Goal: Task Accomplishment & Management: Manage account settings

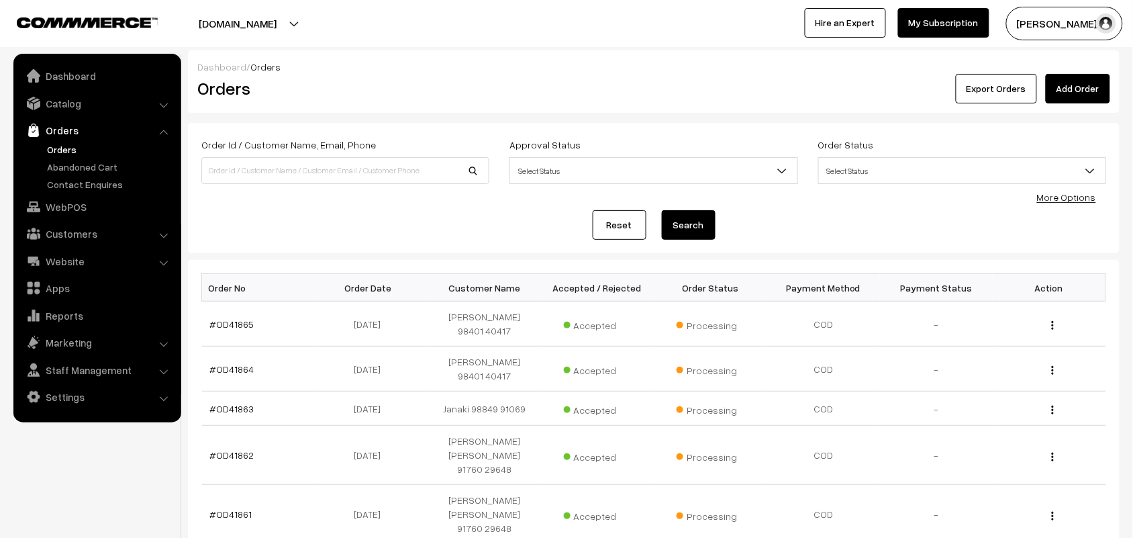
click at [64, 107] on link "Catalog" at bounding box center [97, 103] width 160 height 24
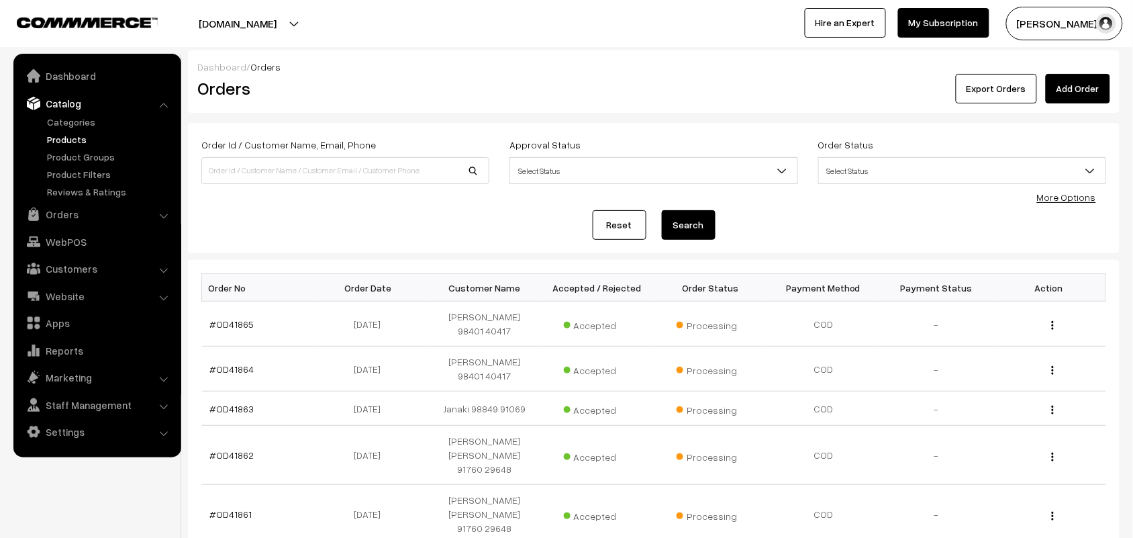
click at [69, 138] on link "Products" at bounding box center [110, 139] width 133 height 14
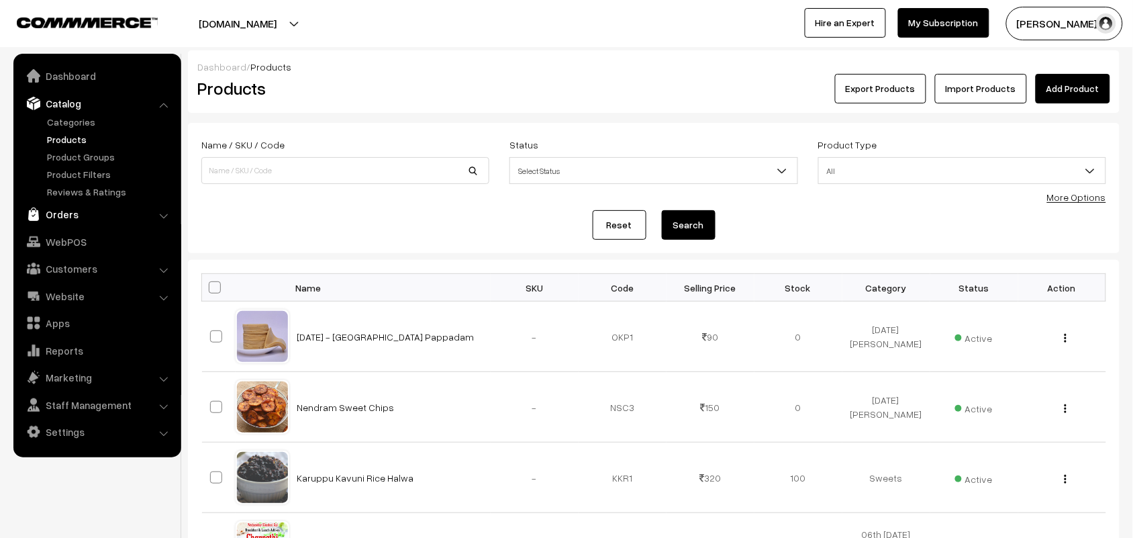
click at [67, 211] on link "Orders" at bounding box center [97, 214] width 160 height 24
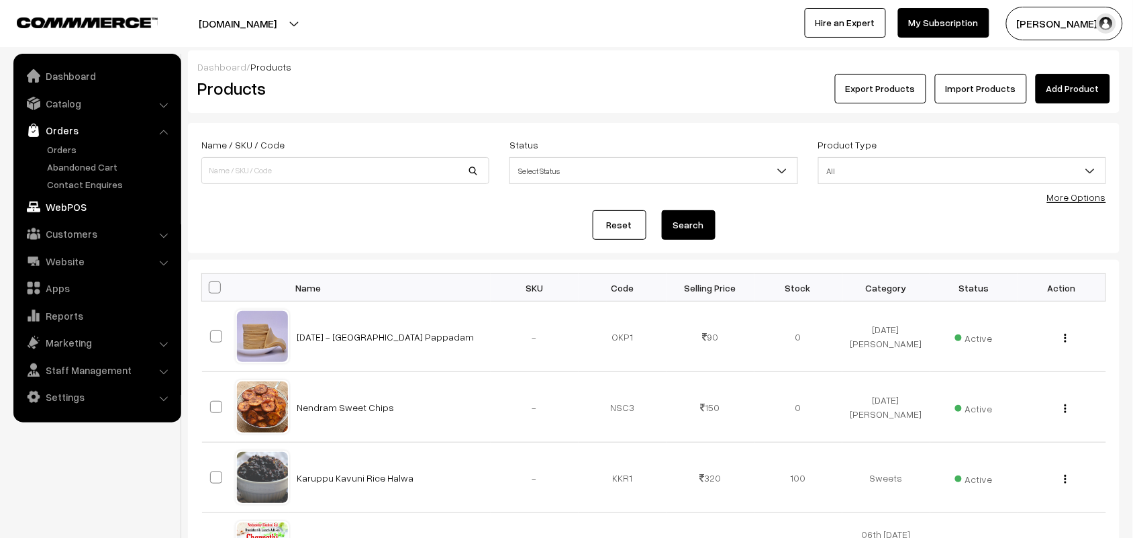
click at [65, 209] on link "WebPOS" at bounding box center [97, 207] width 160 height 24
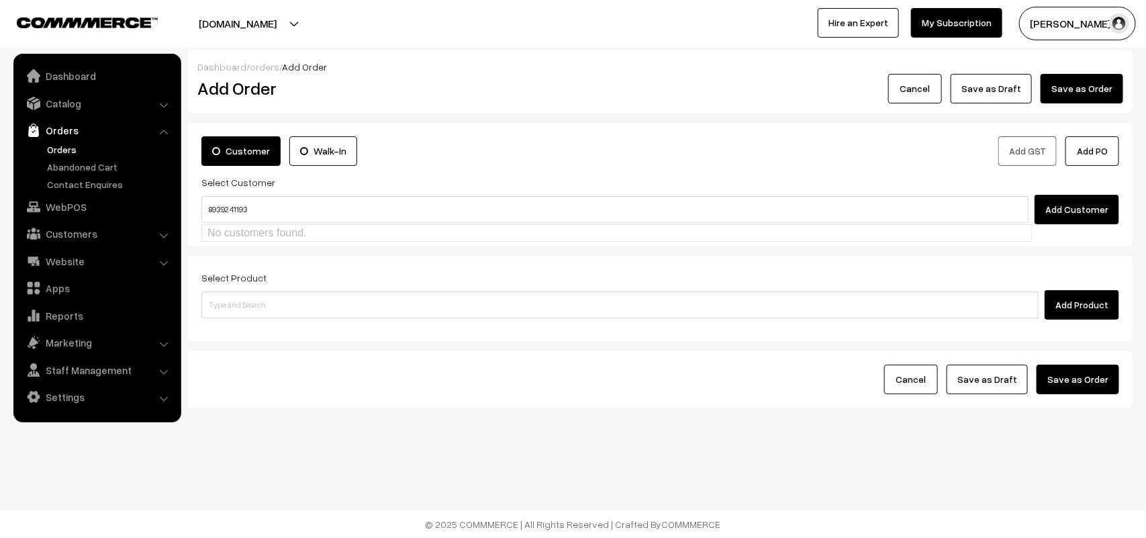
click at [233, 200] on input "89392 41193" at bounding box center [614, 209] width 827 height 27
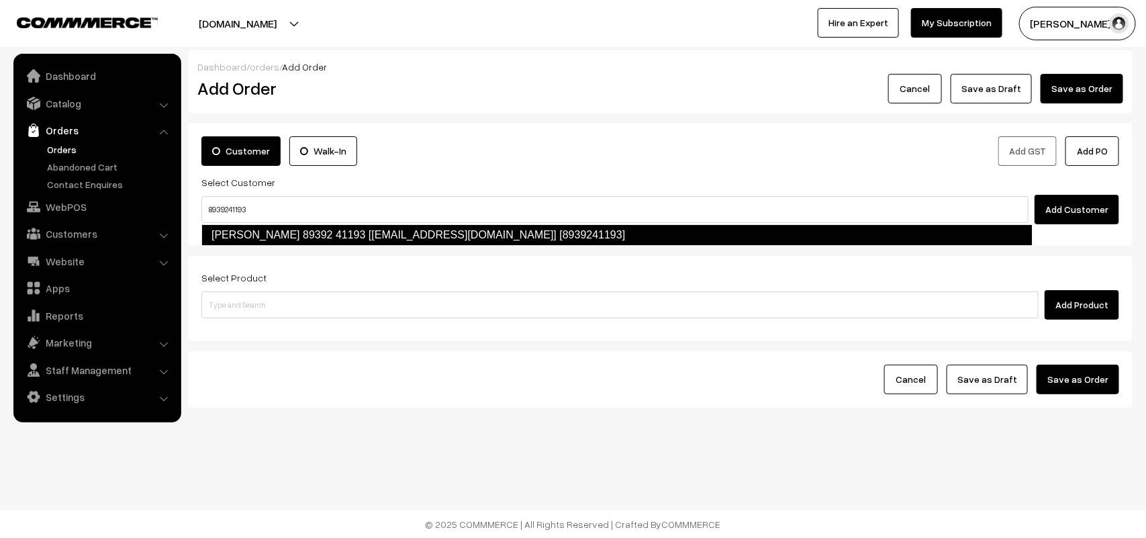
click at [242, 235] on link "Venkatakrishnan 89392 41193 [test705@gmail.com] [8939241193]" at bounding box center [616, 234] width 831 height 21
type input "8939241193"
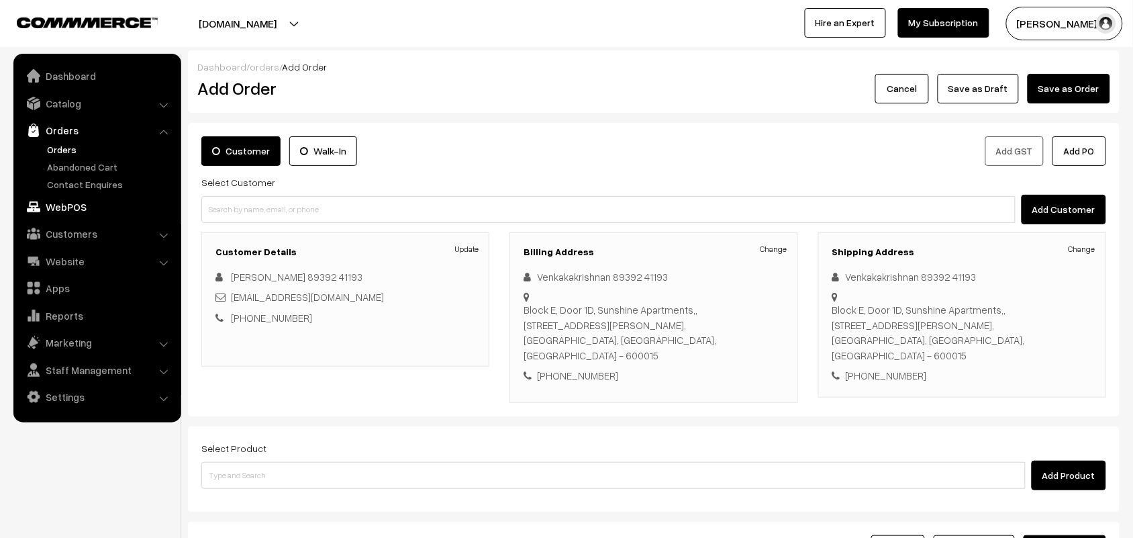
click at [57, 203] on link "WebPOS" at bounding box center [97, 207] width 160 height 24
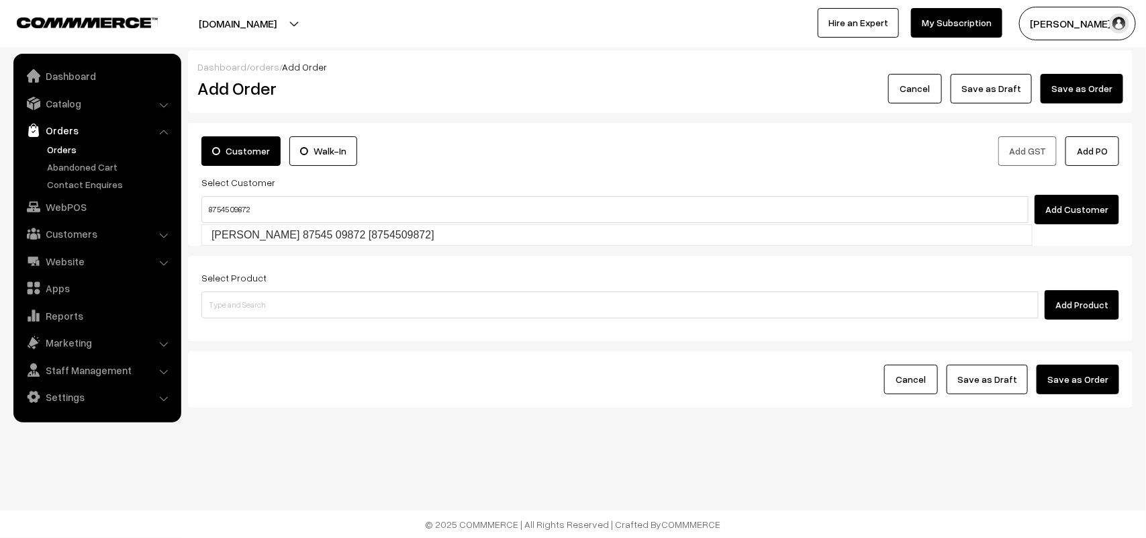
click at [246, 245] on link "Sridharan 87545 09872 [8754509872]" at bounding box center [617, 235] width 830 height 20
type input "87545 09872"
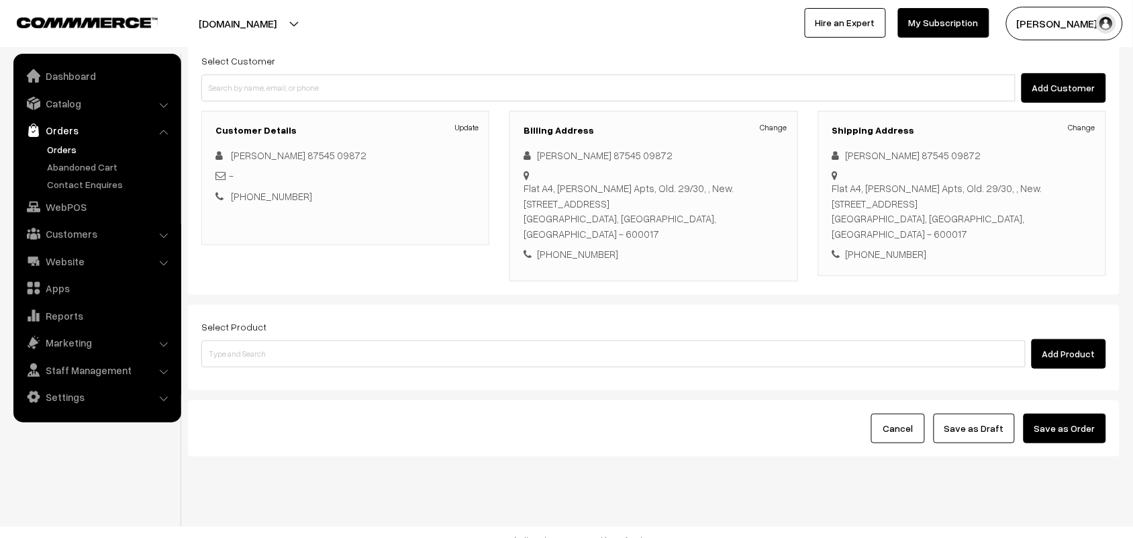
scroll to position [125, 0]
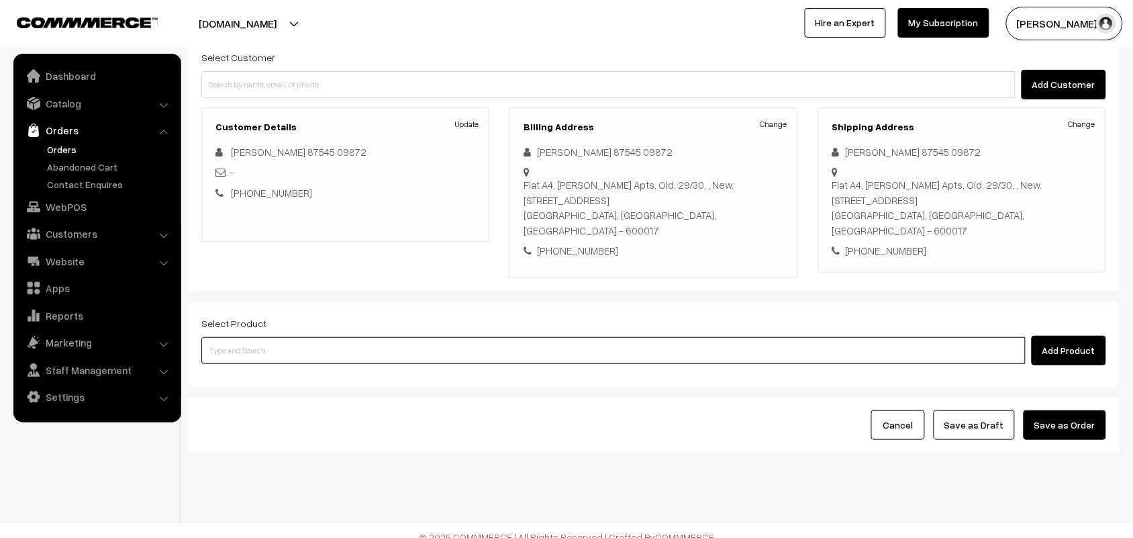
click at [271, 344] on input at bounding box center [613, 350] width 824 height 27
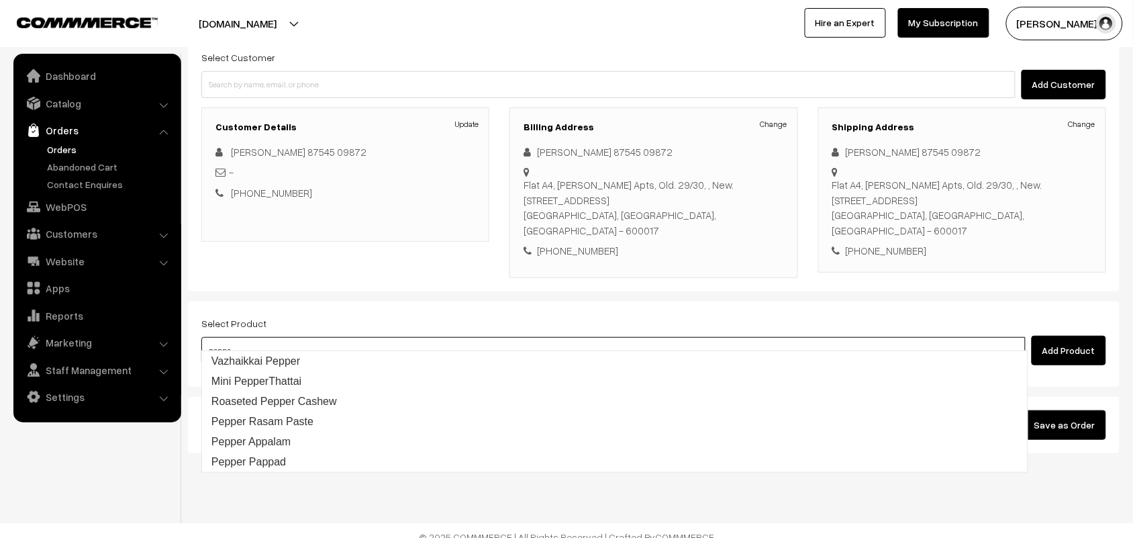
type input "pepper"
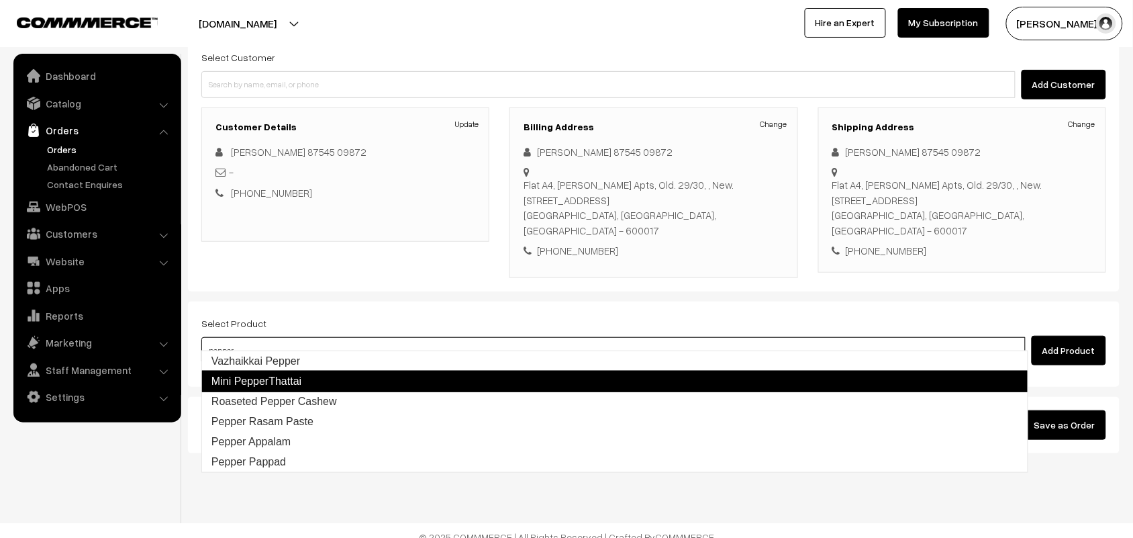
click at [266, 373] on link "Mini PepperThattai" at bounding box center [614, 381] width 827 height 21
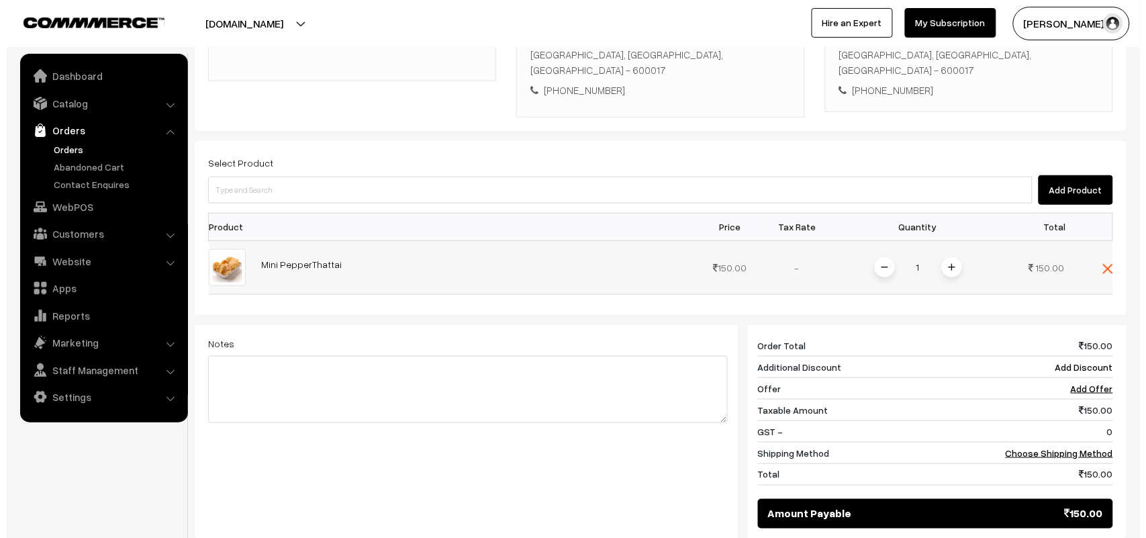
scroll to position [377, 0]
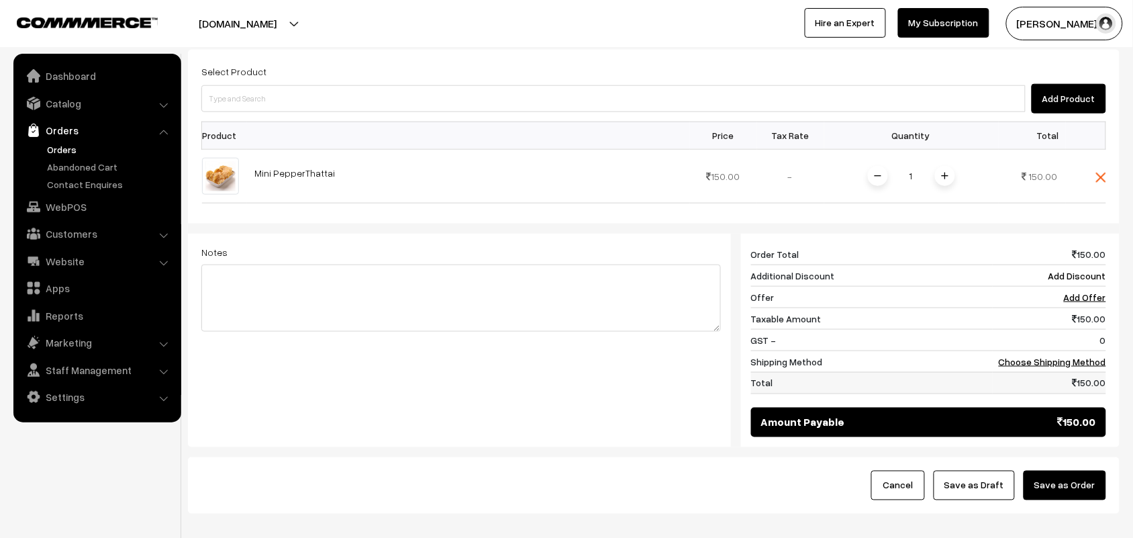
click at [1061, 372] on td "150.00" at bounding box center [1049, 382] width 113 height 21
click at [1048, 356] on link "Choose Shipping Method" at bounding box center [1052, 361] width 107 height 11
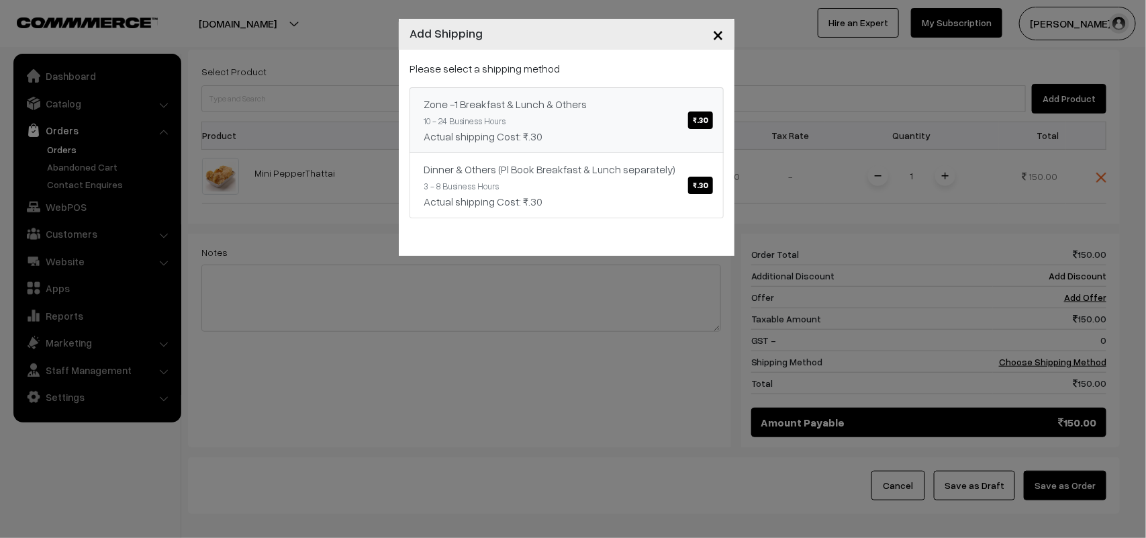
click at [628, 148] on link "Zone -1 Breakfast & Lunch & Others ₹.30 10 - 24 Business Hours Actual shipping …" at bounding box center [566, 120] width 314 height 66
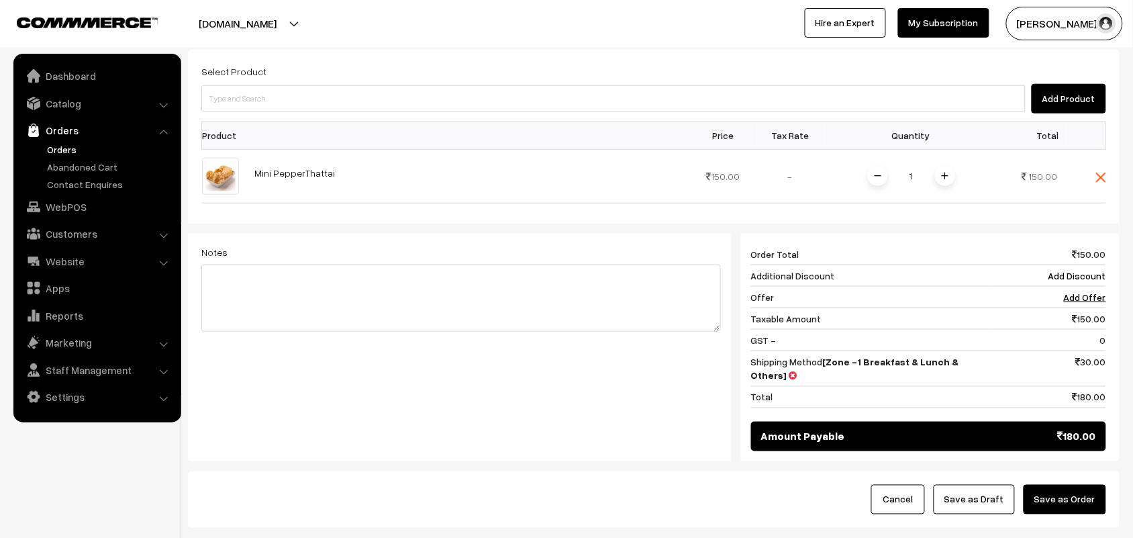
click at [1092, 487] on button "Save as Order" at bounding box center [1065, 500] width 83 height 30
click at [0, 0] on div at bounding box center [0, 0] width 0 height 0
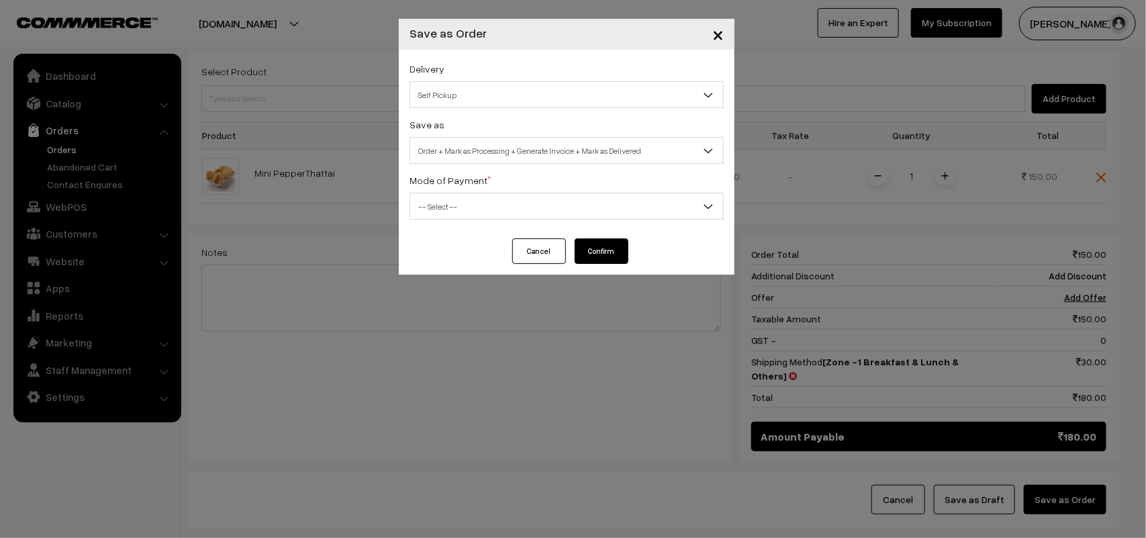
click at [477, 114] on div "Delivery Self Pickup Zone -1 Breakfast & Lunch & Others (₹30) (10 - 24 Business…" at bounding box center [567, 144] width 336 height 189
click at [473, 106] on span "Self Pickup" at bounding box center [566, 94] width 313 height 23
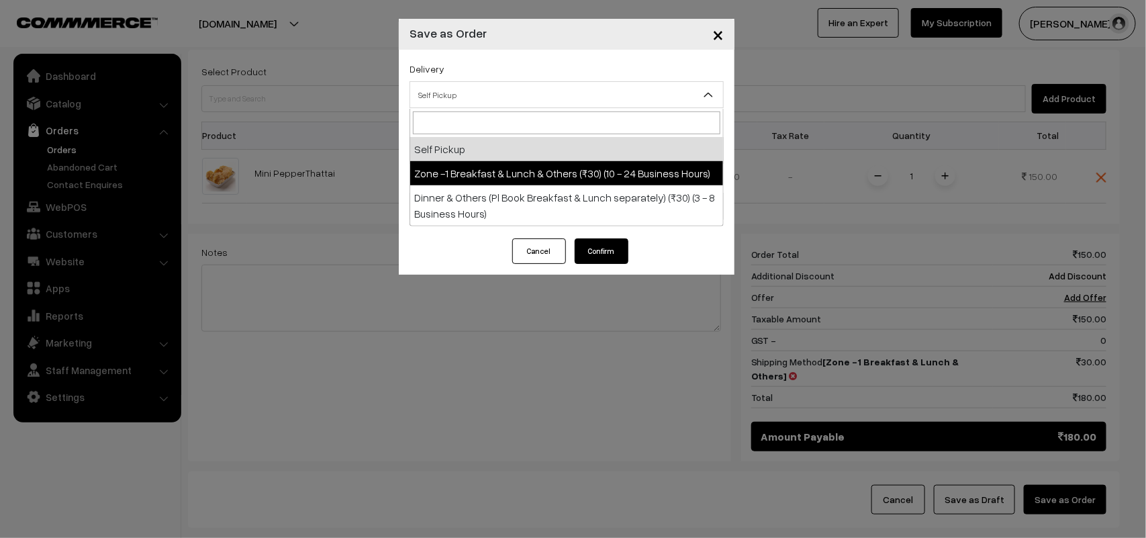
select select "ZON1"
select select "3"
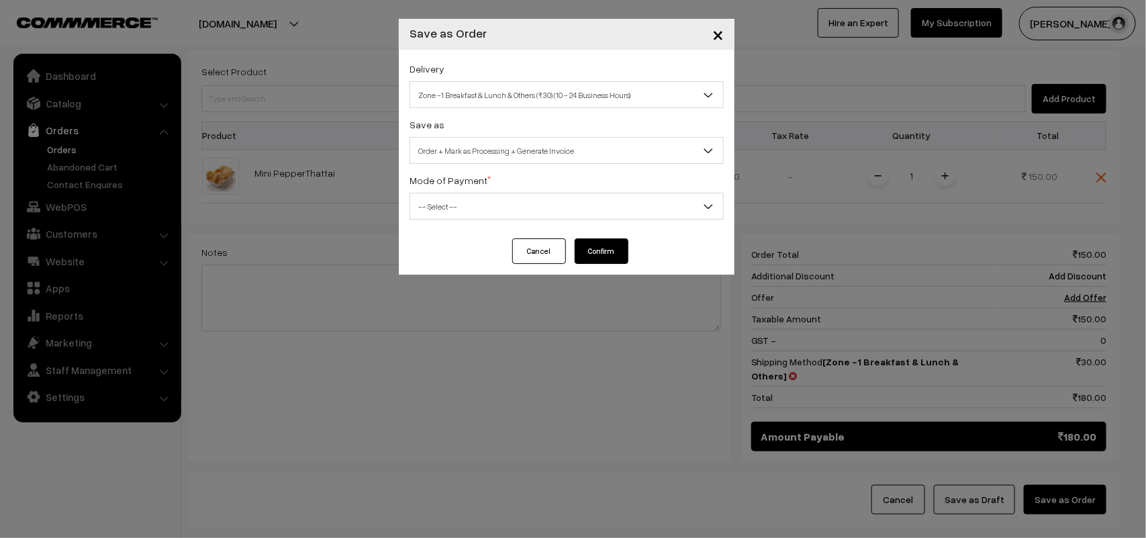
click at [491, 142] on span "Order + Mark as Processing + Generate Invoice" at bounding box center [566, 150] width 313 height 23
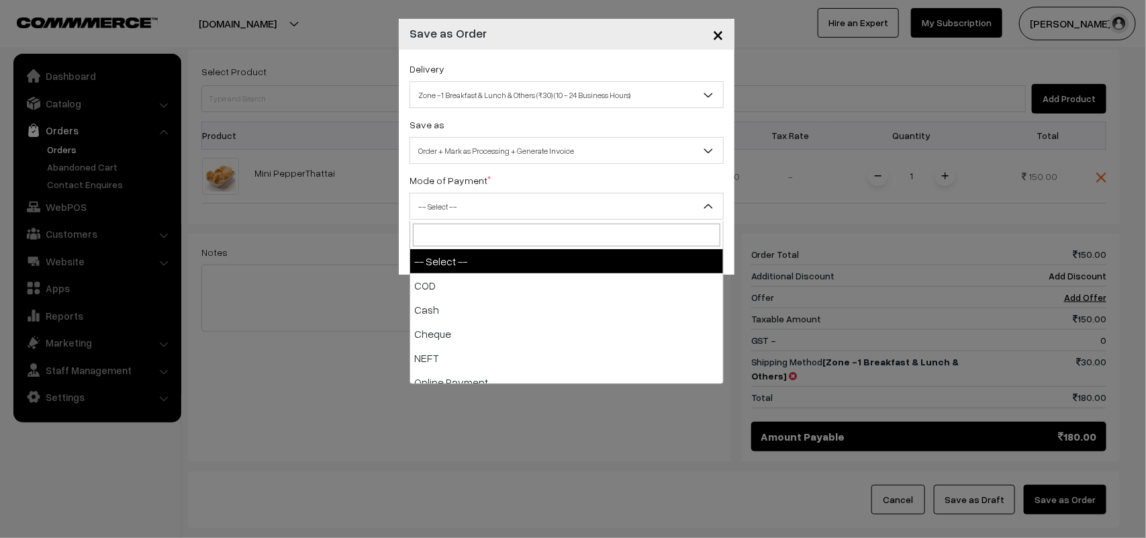
click at [448, 210] on span "-- Select --" at bounding box center [566, 206] width 313 height 23
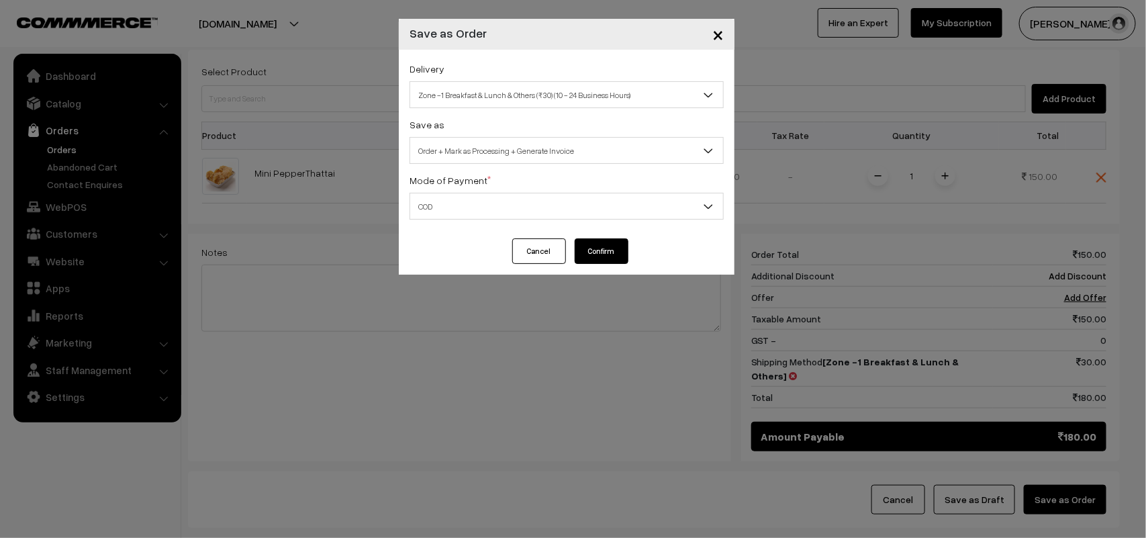
select select "1"
click at [611, 238] on div "Delivery Self Pickup Zone -1 Breakfast & Lunch & Others (₹30) (10 - 24 Business…" at bounding box center [567, 144] width 336 height 189
click at [605, 253] on button "Confirm" at bounding box center [602, 251] width 54 height 26
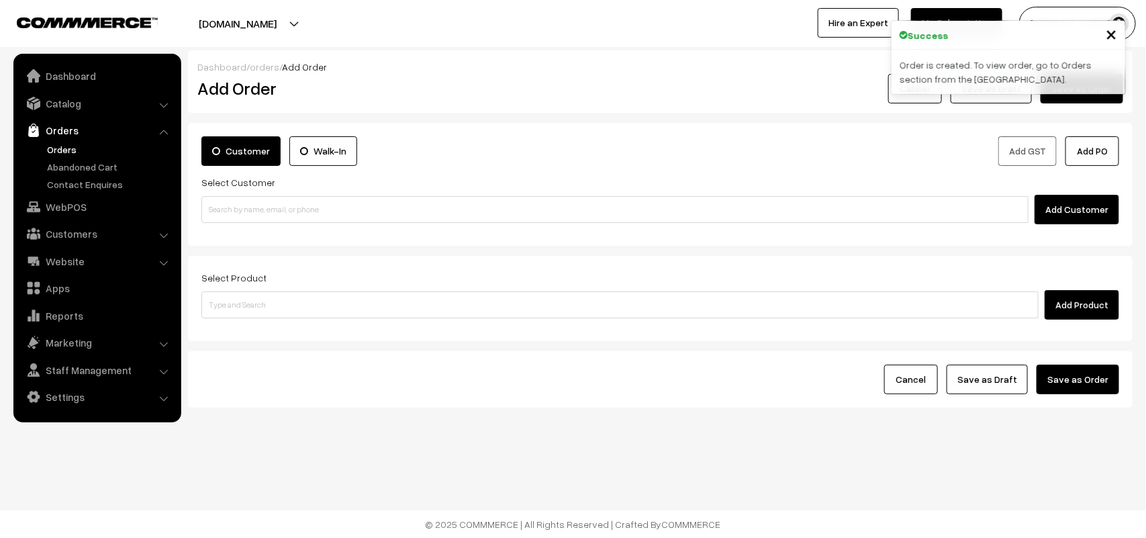
click at [60, 151] on link "Orders" at bounding box center [110, 149] width 133 height 14
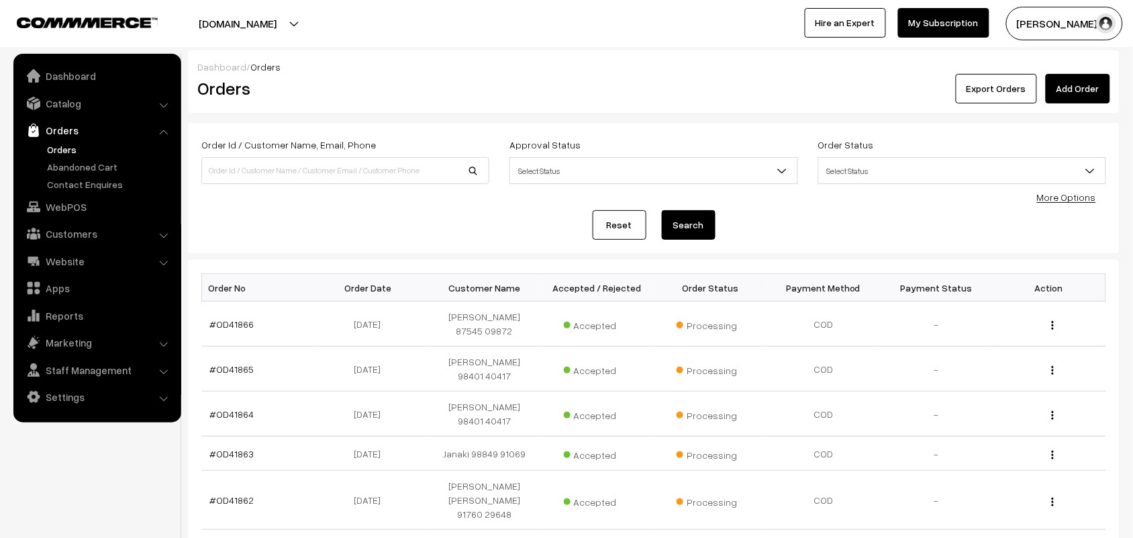
click at [232, 321] on link "#OD41866" at bounding box center [232, 323] width 44 height 11
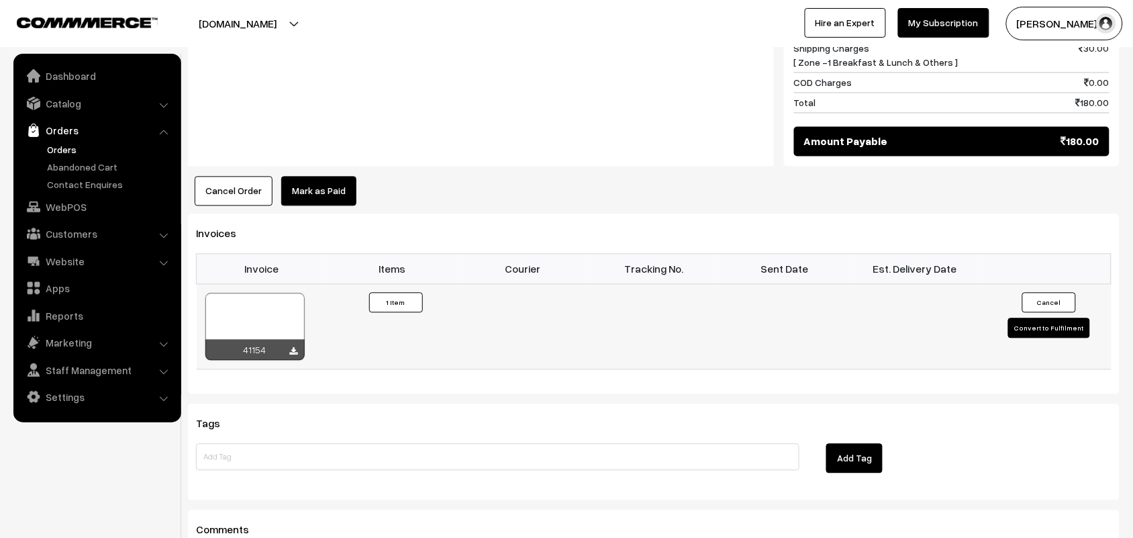
scroll to position [755, 0]
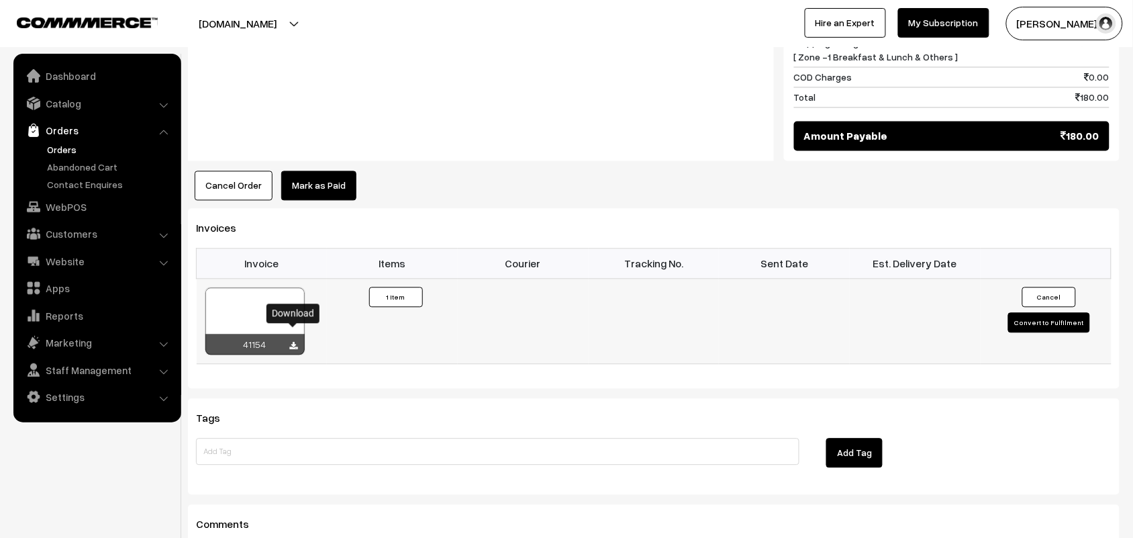
click at [294, 342] on icon at bounding box center [294, 346] width 8 height 9
click at [76, 109] on link "Catalog" at bounding box center [97, 103] width 160 height 24
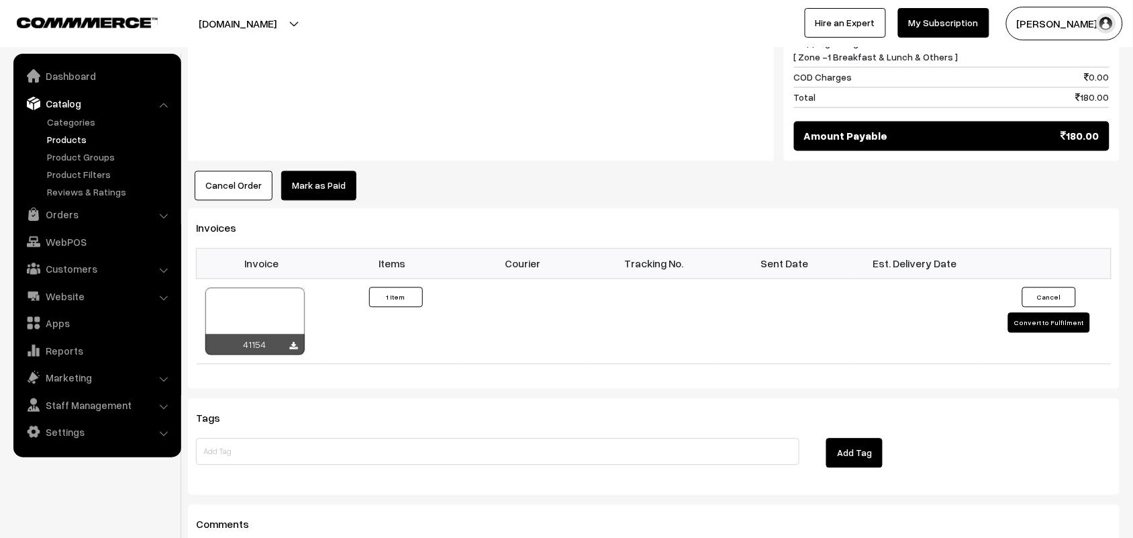
click at [69, 142] on link "Products" at bounding box center [110, 139] width 133 height 14
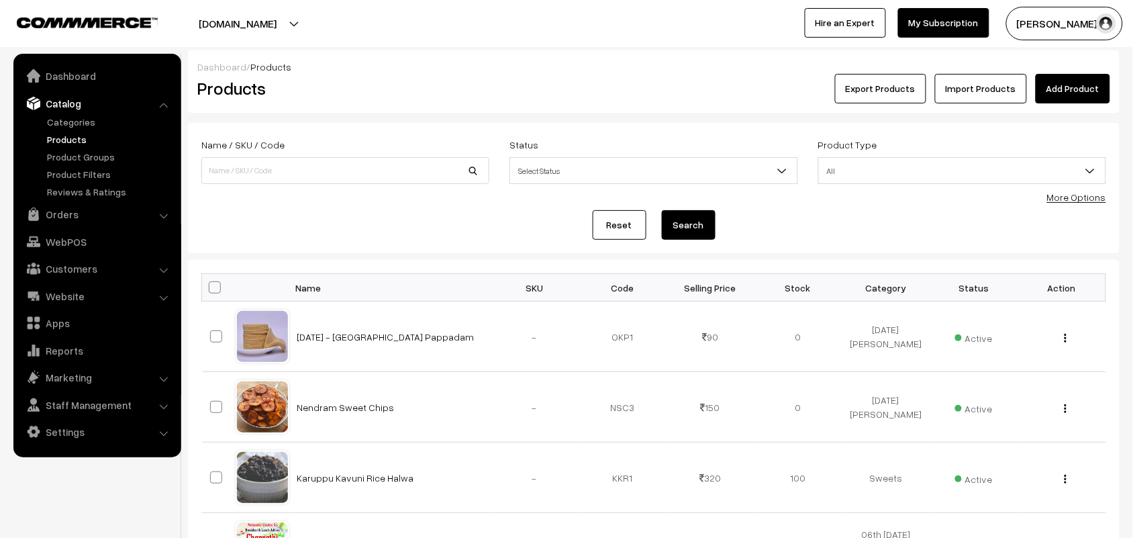
click at [1087, 196] on link "More Options" at bounding box center [1076, 196] width 59 height 11
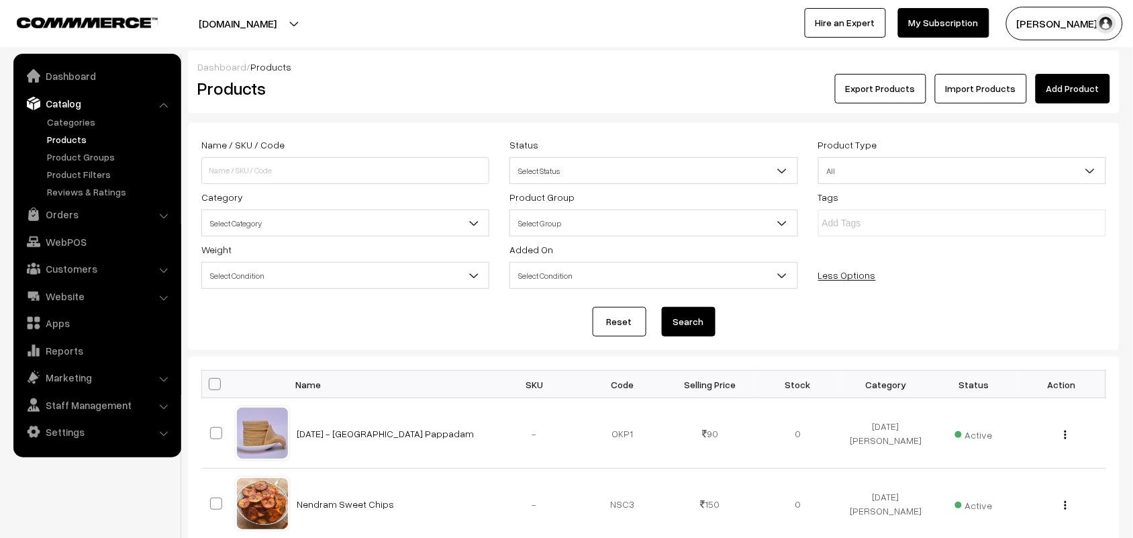
click at [331, 230] on span "Select Category" at bounding box center [345, 222] width 287 height 23
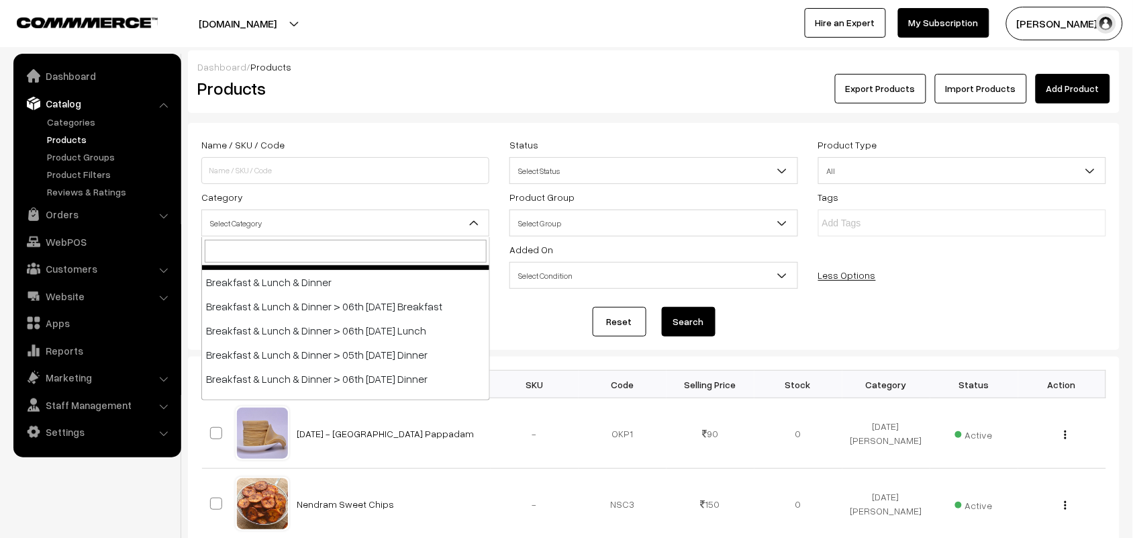
scroll to position [84, 0]
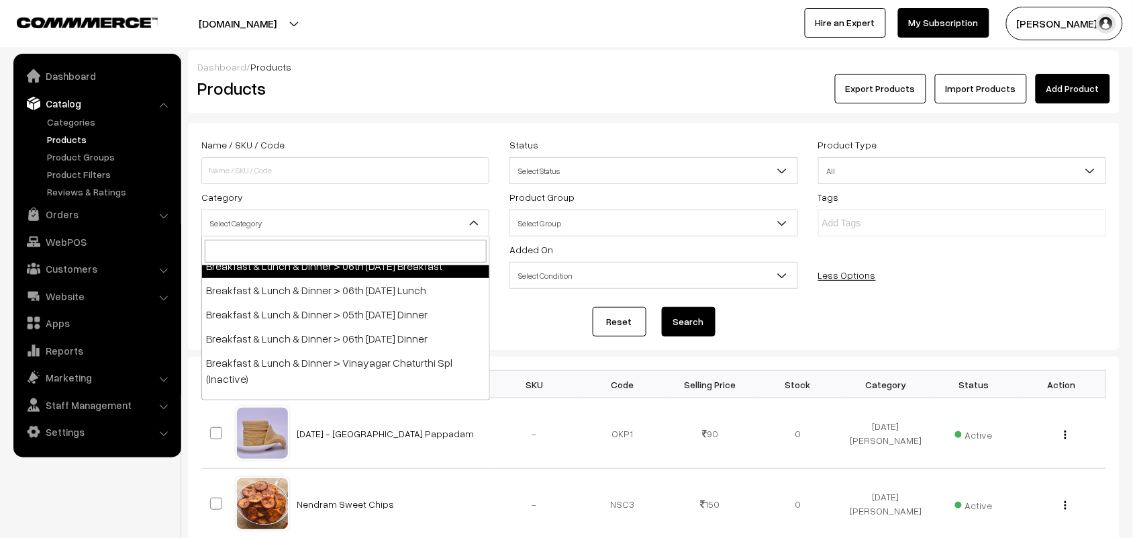
select select "91"
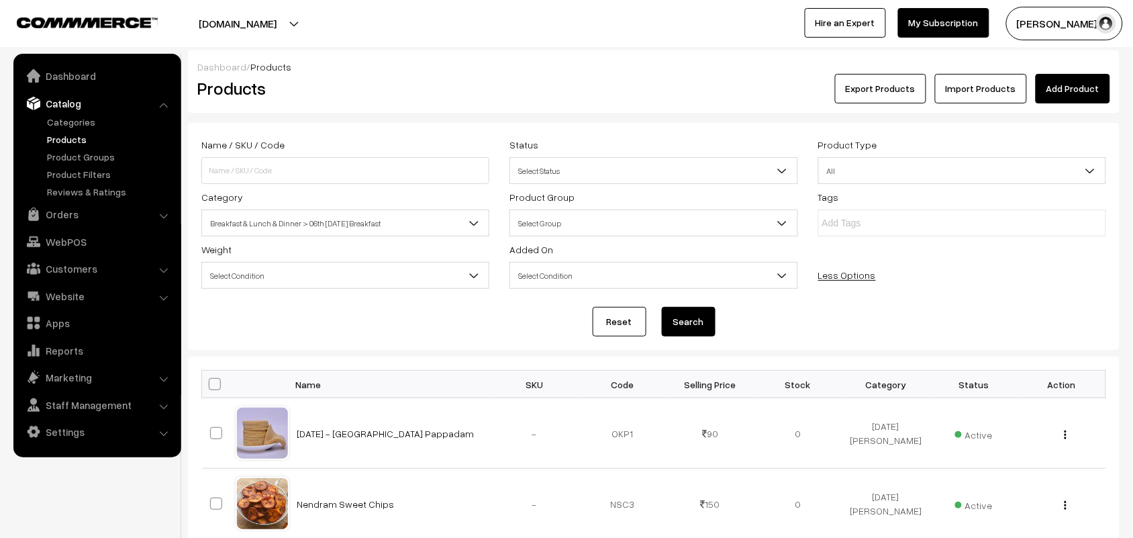
click at [673, 326] on button "Search" at bounding box center [689, 322] width 54 height 30
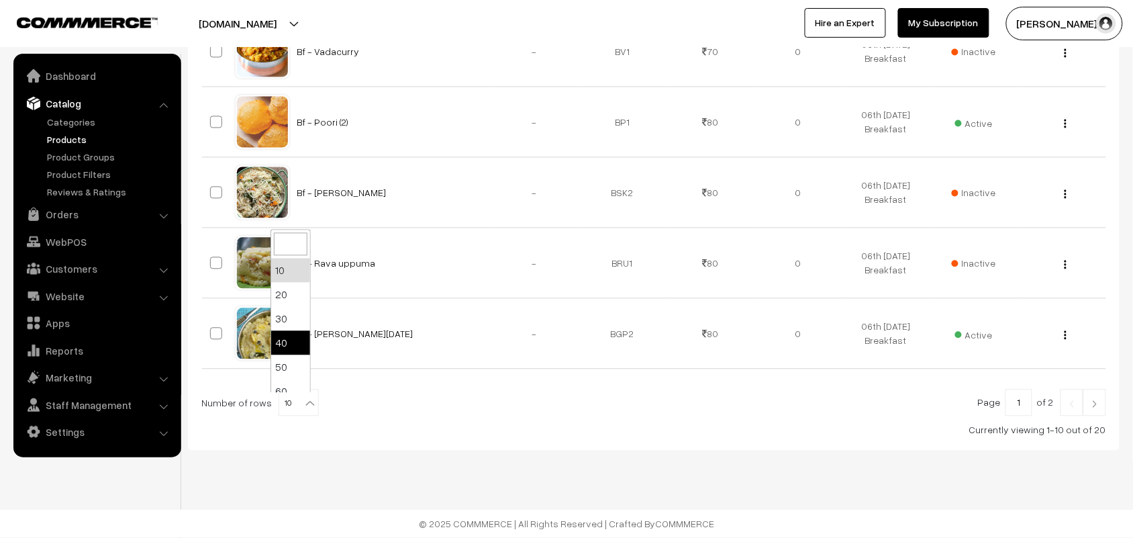
scroll to position [107, 0]
select select "100"
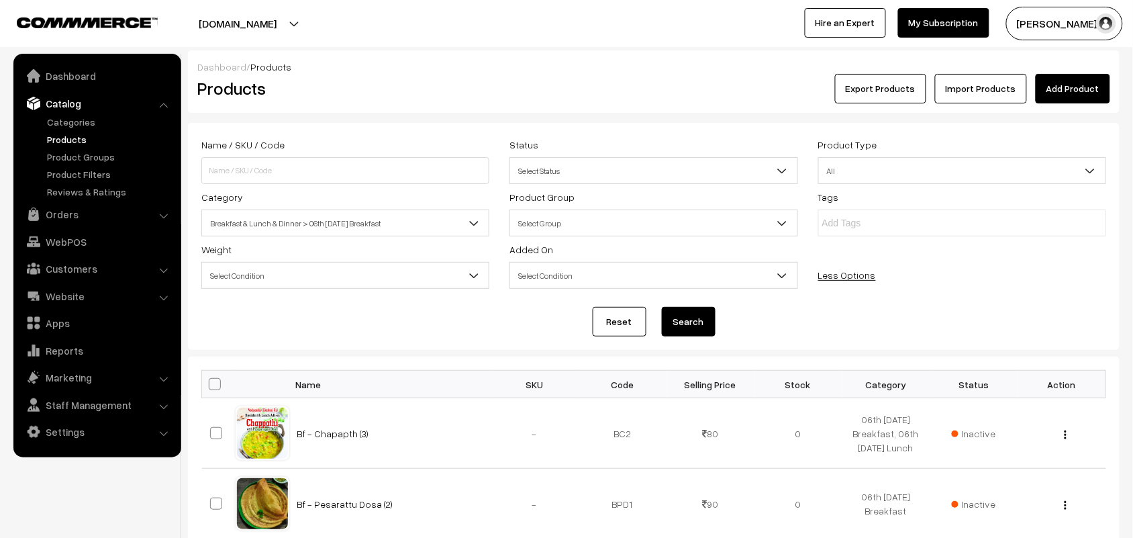
click at [213, 378] on th at bounding box center [219, 385] width 34 height 28
click at [217, 384] on span at bounding box center [215, 384] width 12 height 12
click at [211, 384] on input "checkbox" at bounding box center [206, 383] width 9 height 9
checkbox input "true"
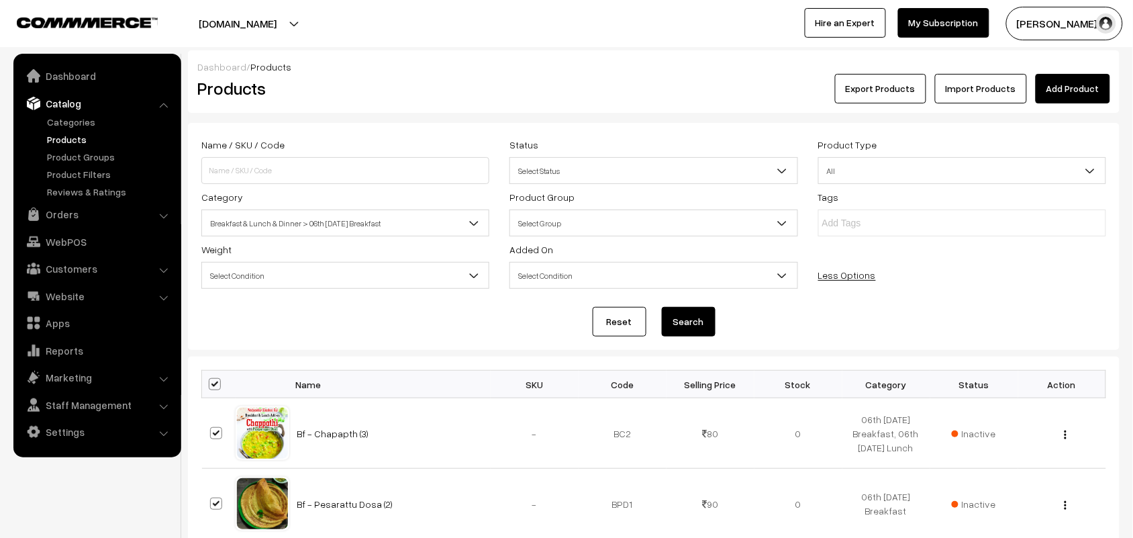
checkbox input "true"
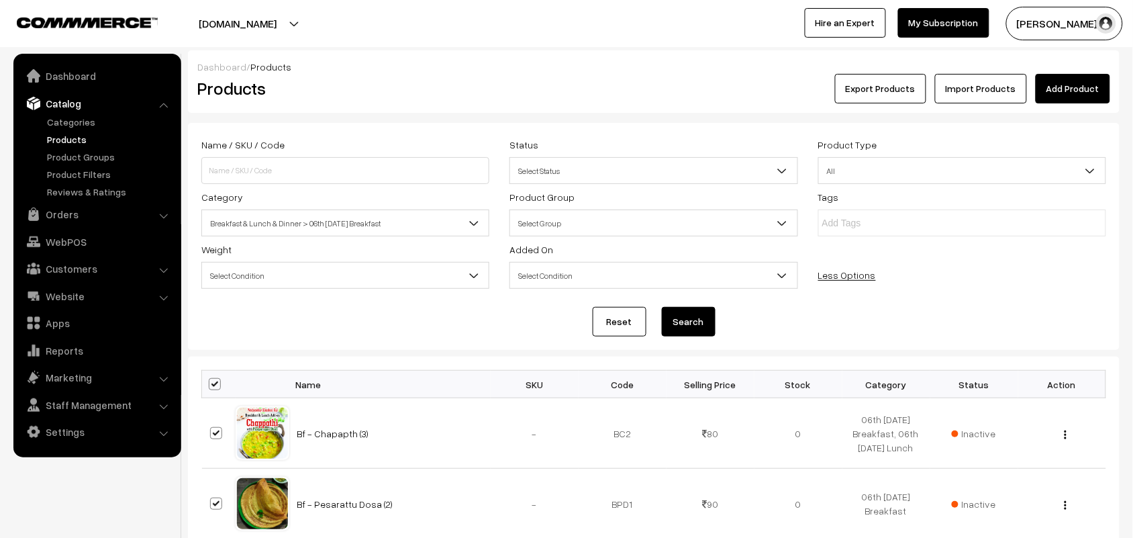
checkbox input "true"
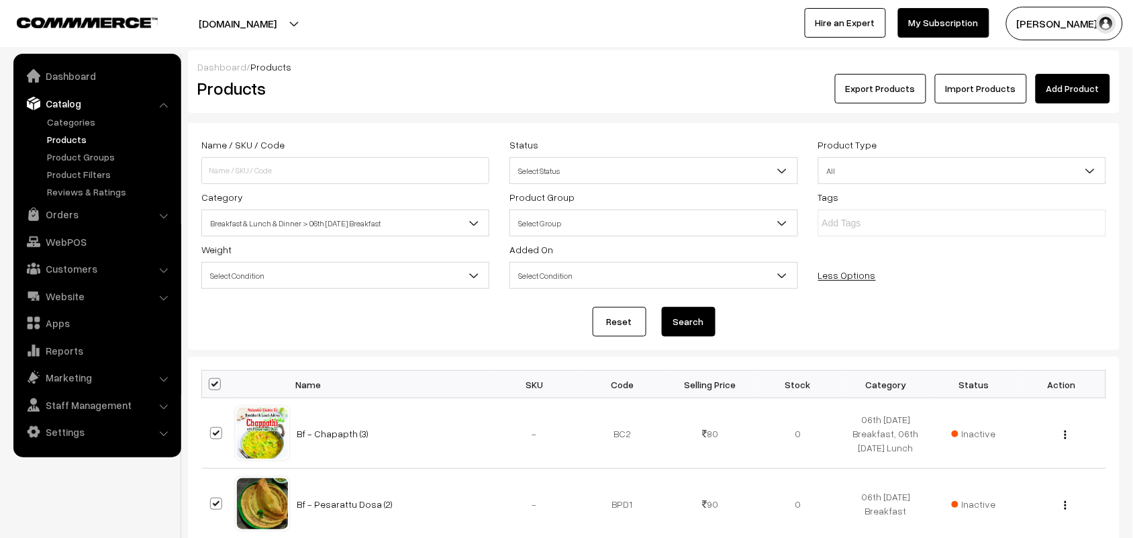
checkbox input "true"
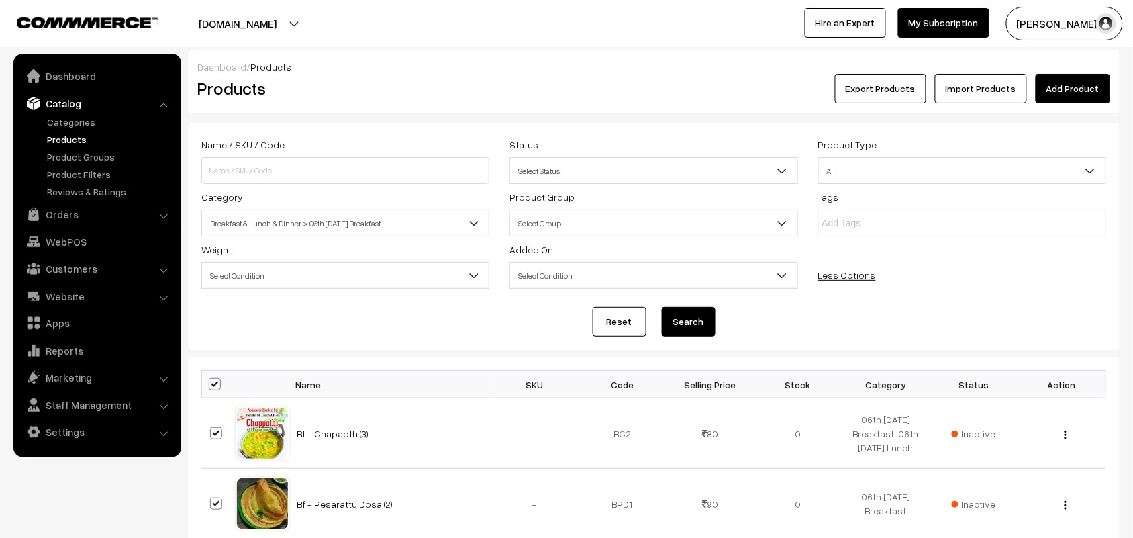
checkbox input "true"
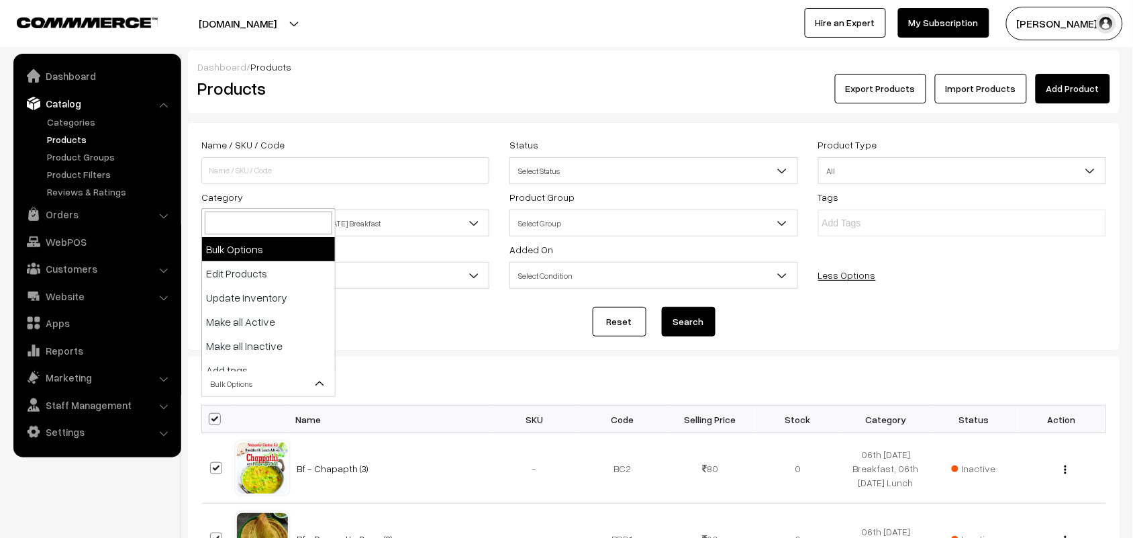
click at [234, 377] on span "Bulk Options" at bounding box center [268, 383] width 133 height 23
select select "editProduct"
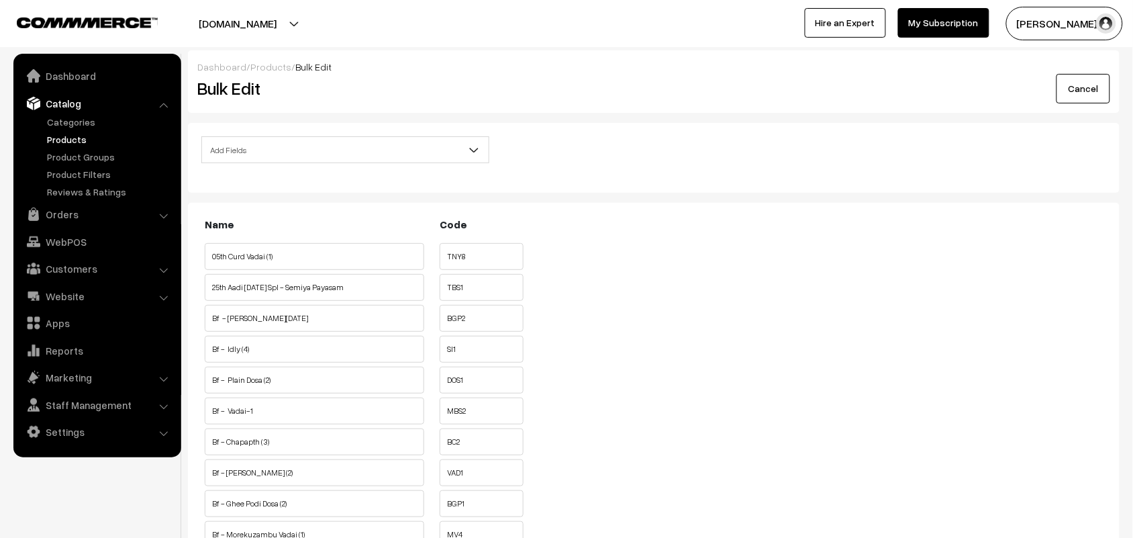
click at [309, 142] on span "Add Fields" at bounding box center [345, 149] width 287 height 23
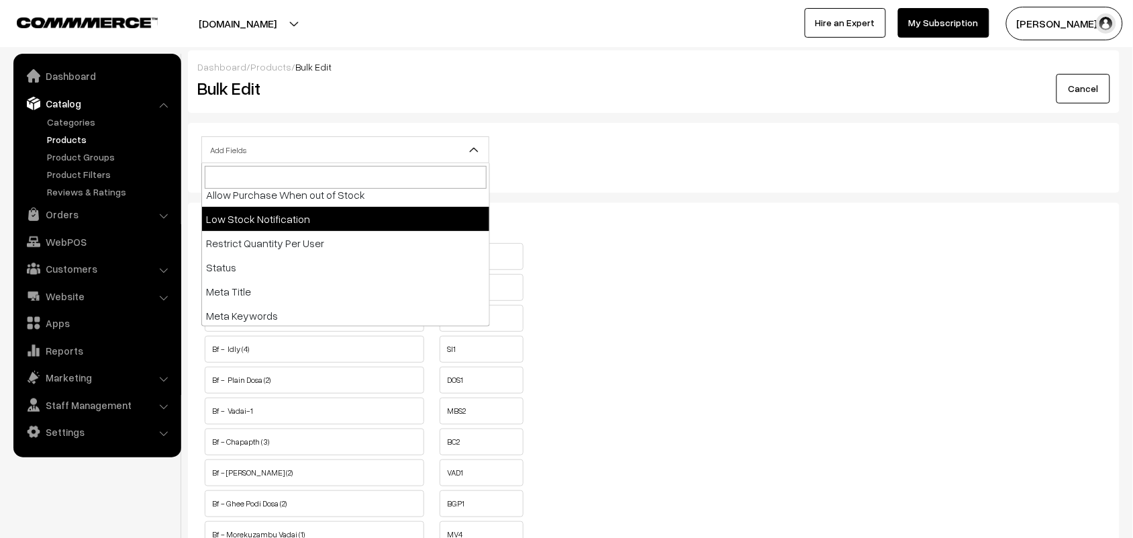
scroll to position [252, 0]
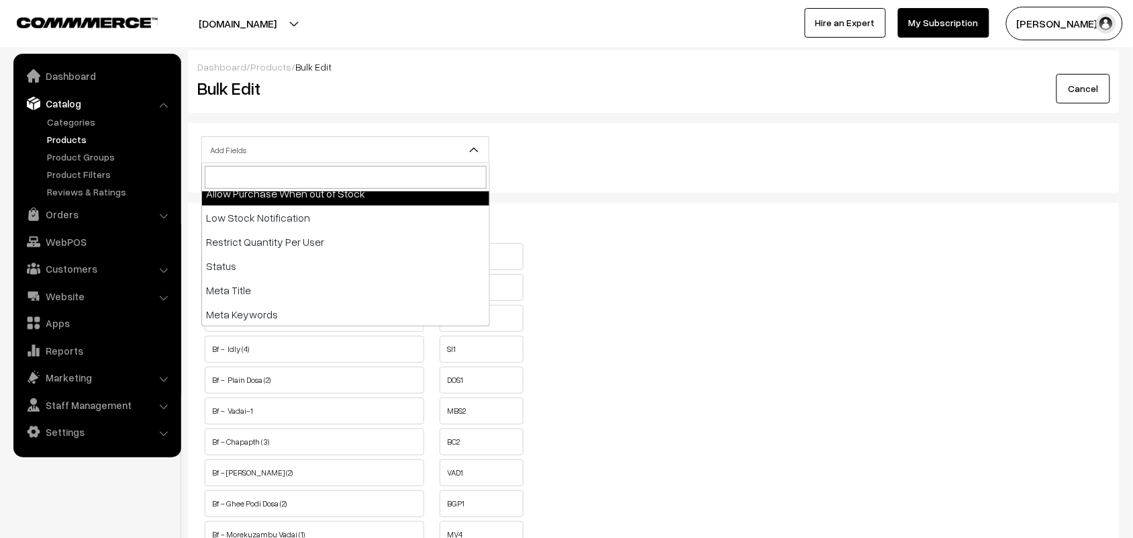
select select "allow-purchase"
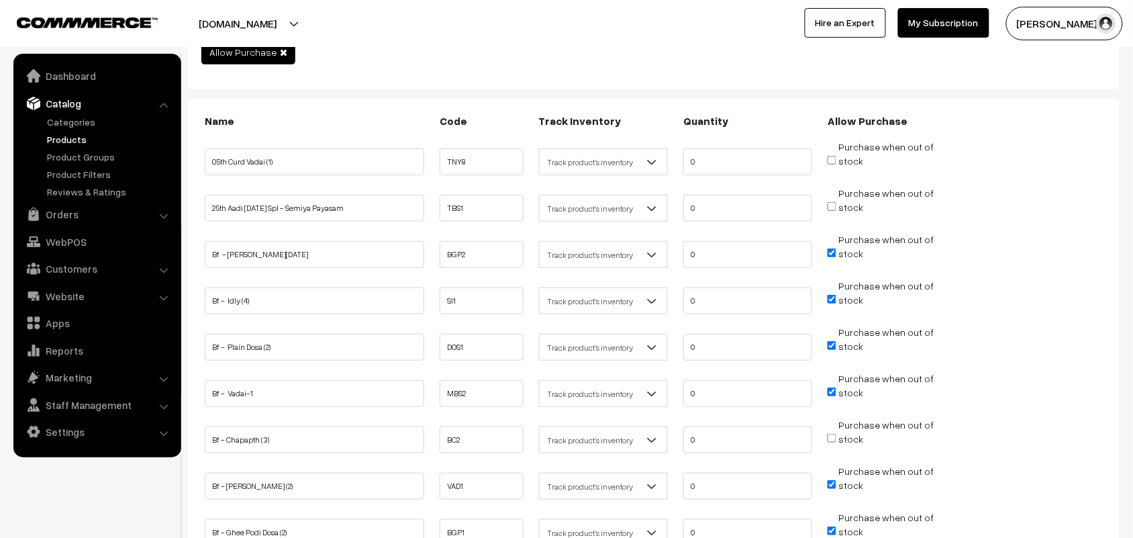
scroll to position [168, 0]
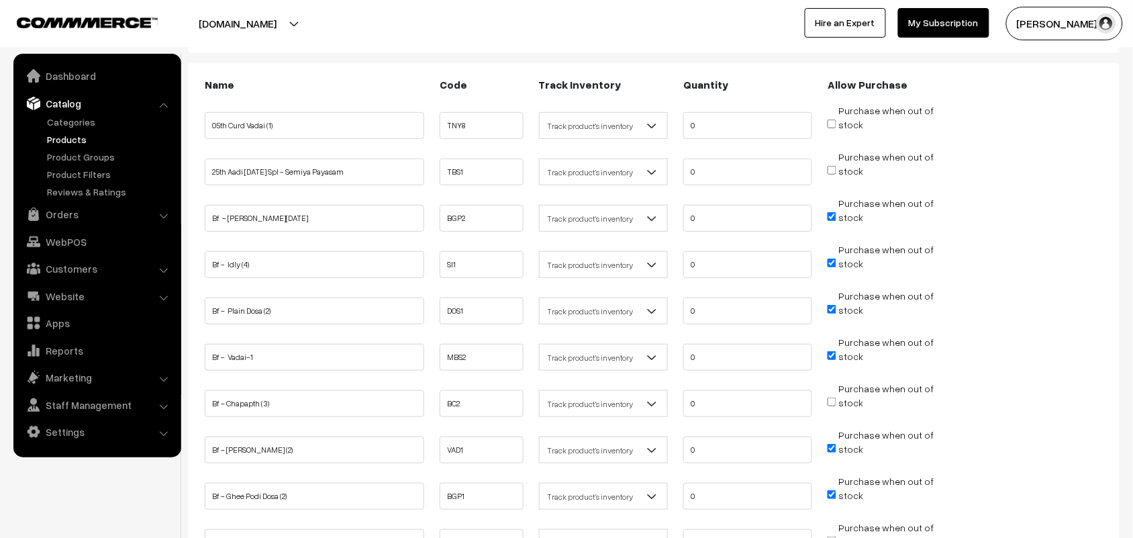
click at [832, 212] on input "Purchase when out of stock" at bounding box center [832, 216] width 9 height 9
checkbox input "false"
click at [829, 256] on span "Purchase when out of stock" at bounding box center [881, 262] width 106 height 13
click at [834, 305] on input "Purchase when out of stock" at bounding box center [832, 309] width 9 height 9
checkbox input "false"
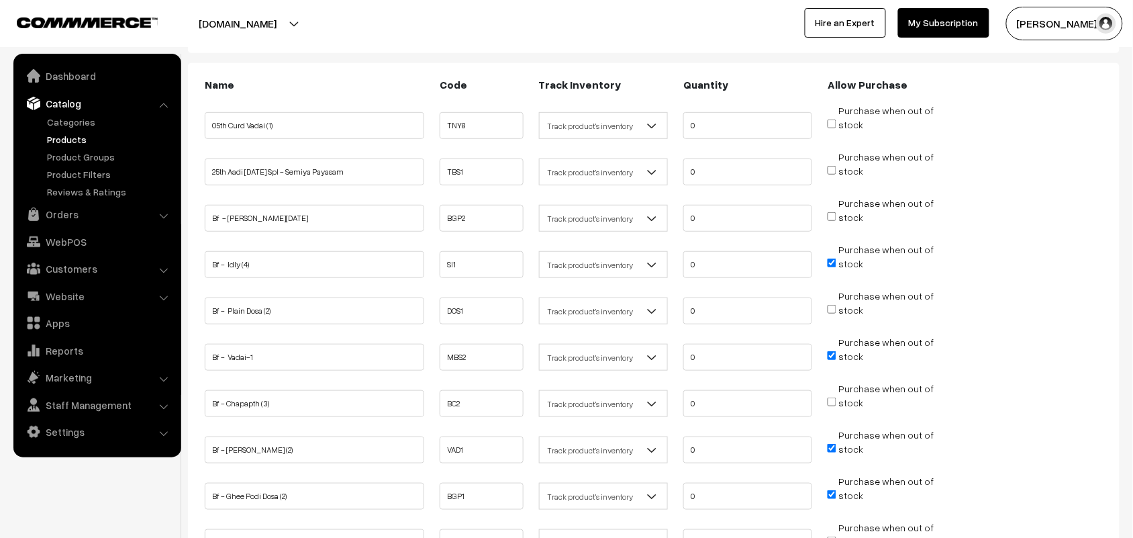
click at [834, 259] on input "Purchase when out of stock" at bounding box center [832, 262] width 9 height 9
checkbox input "false"
click at [830, 351] on input "Purchase when out of stock" at bounding box center [832, 355] width 9 height 9
checkbox input "false"
click at [833, 444] on input "Purchase when out of stock" at bounding box center [832, 448] width 9 height 9
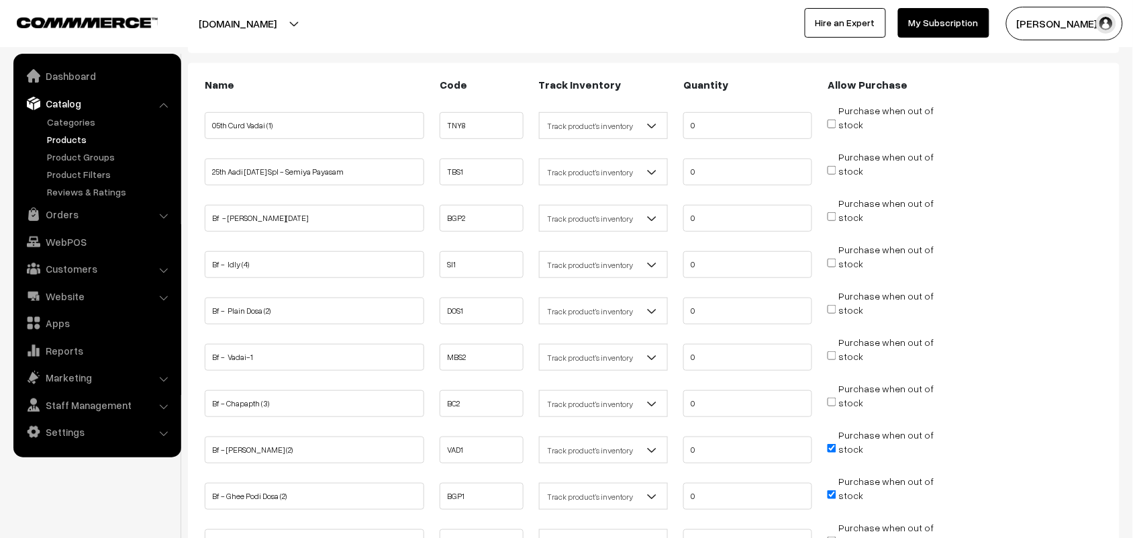
checkbox input "false"
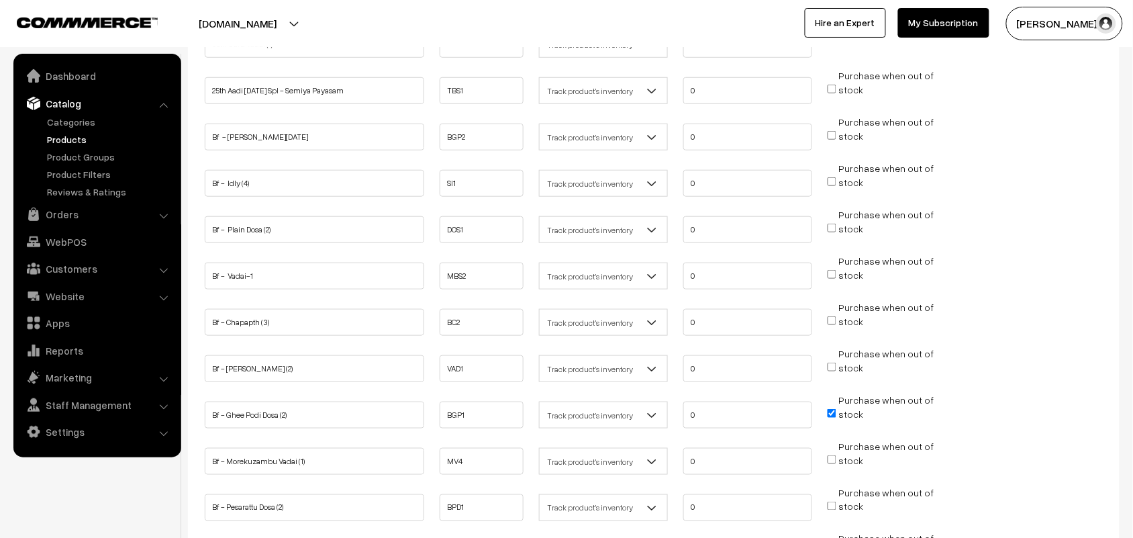
scroll to position [252, 0]
click at [830, 406] on input "Purchase when out of stock" at bounding box center [832, 410] width 9 height 9
checkbox input "false"
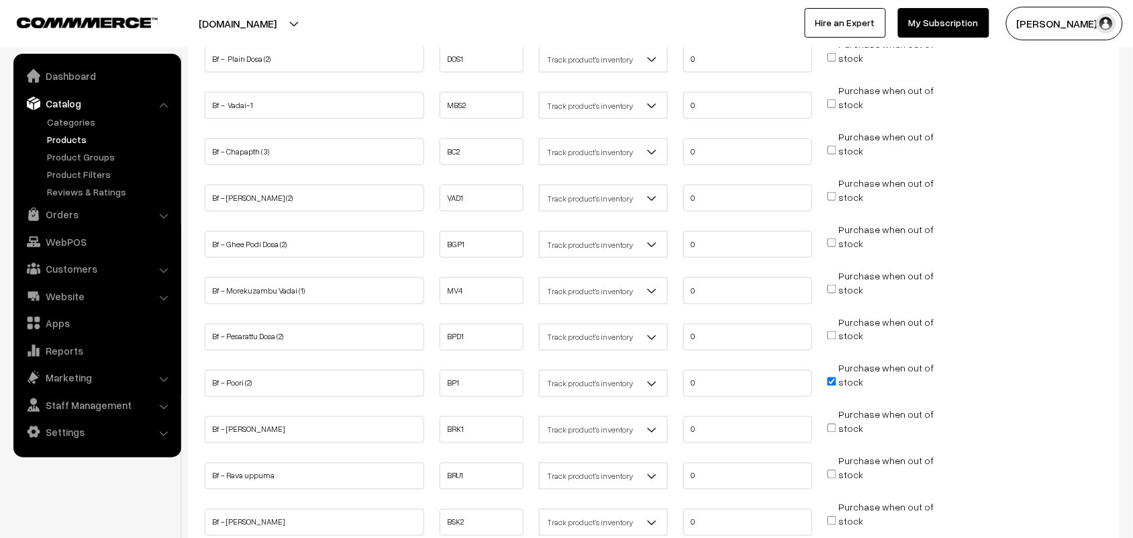
click at [837, 377] on span "Purchase when out of stock" at bounding box center [881, 381] width 106 height 13
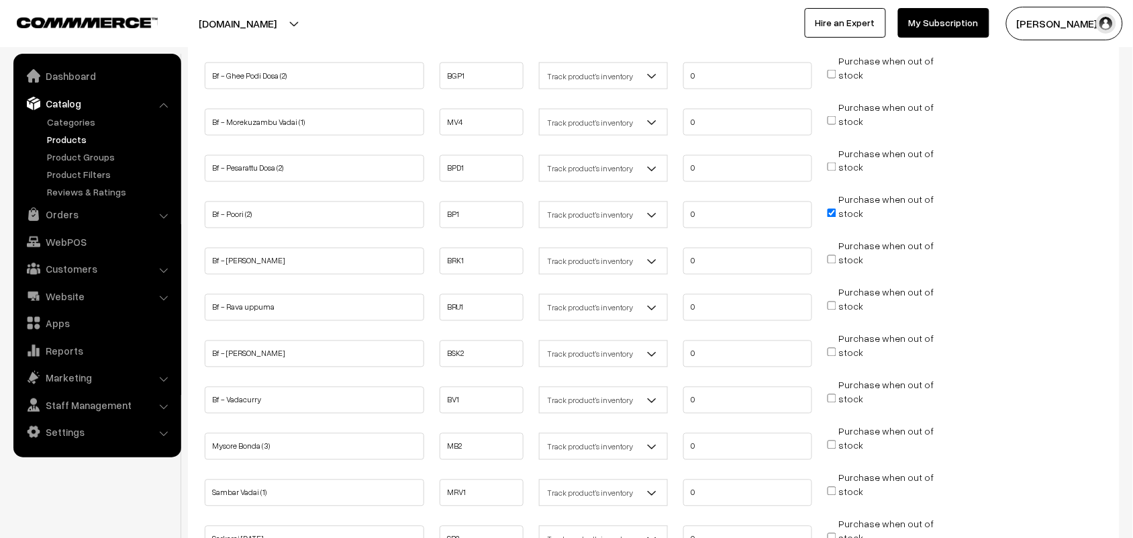
scroll to position [671, 0]
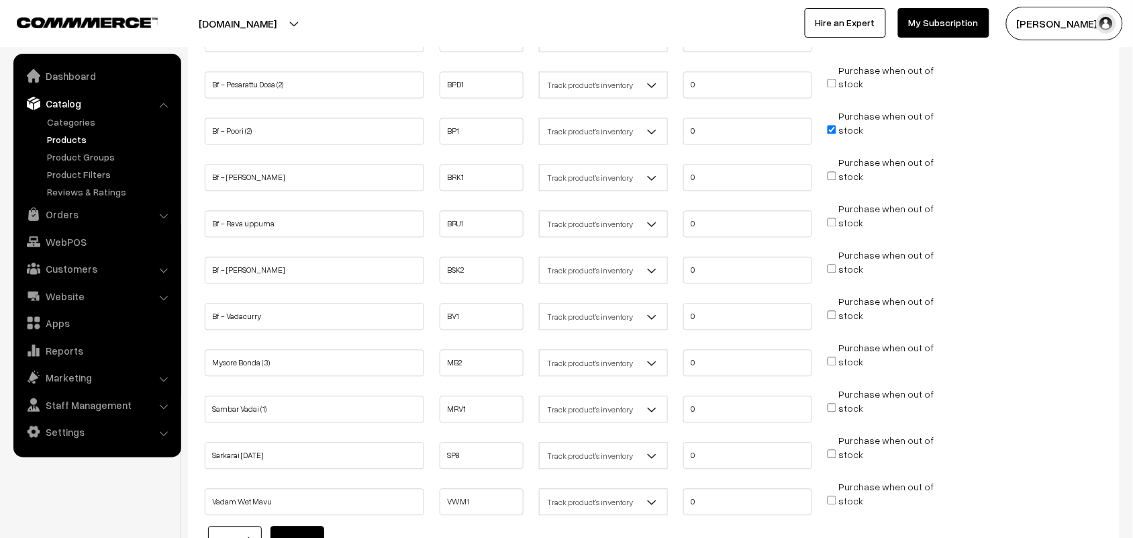
click at [830, 126] on input "Purchase when out of stock" at bounding box center [832, 130] width 9 height 9
checkbox input "false"
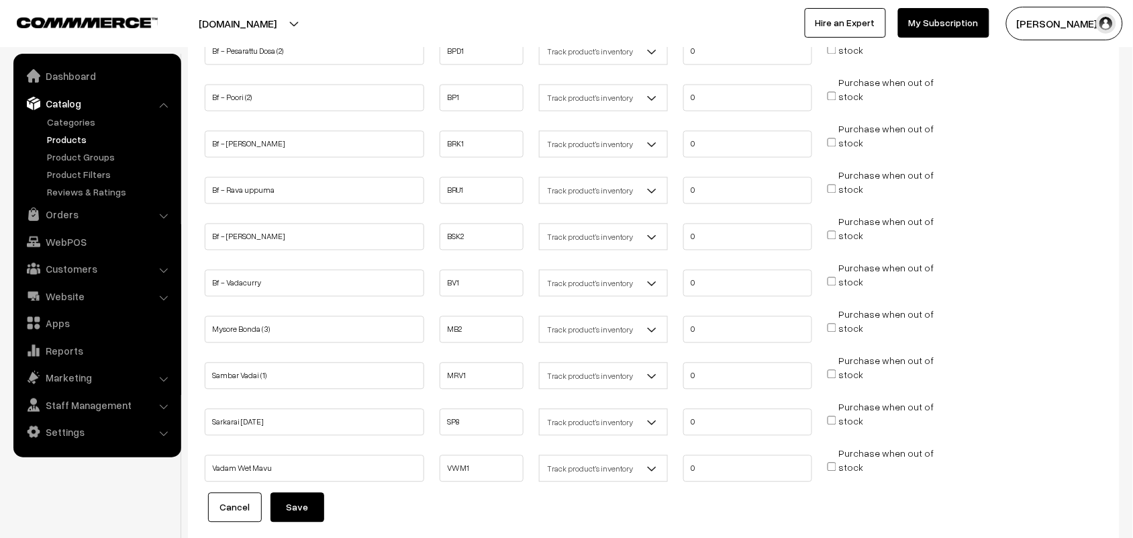
scroll to position [709, 0]
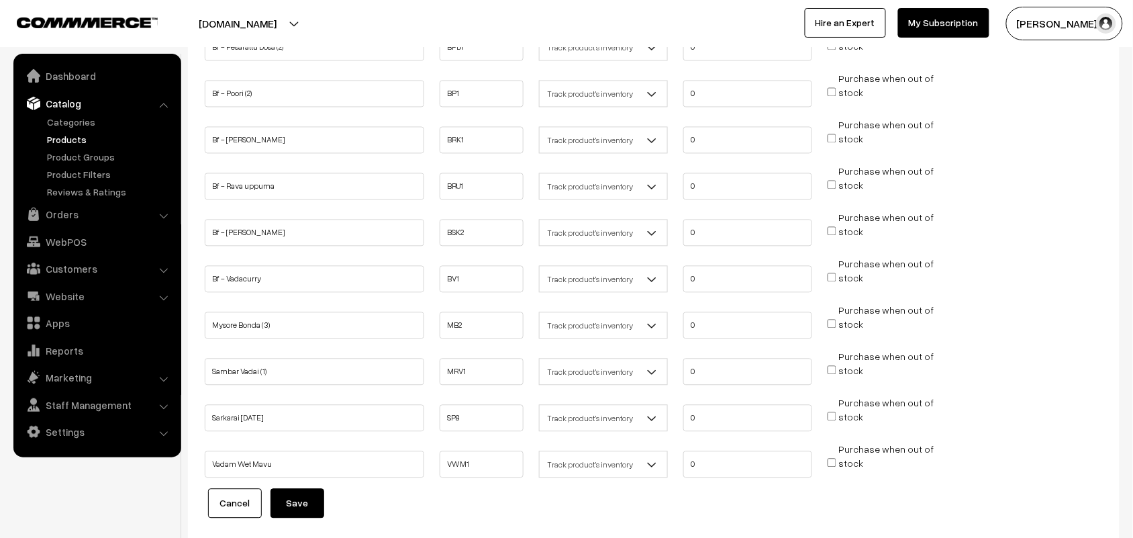
click at [307, 497] on button "Save" at bounding box center [298, 504] width 54 height 30
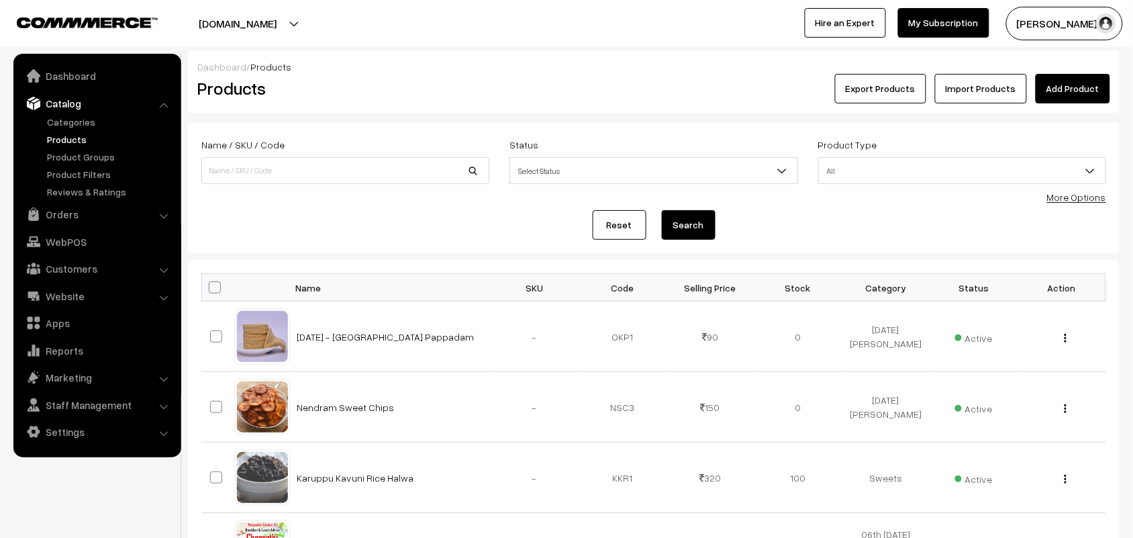
click at [1072, 201] on link "More Options" at bounding box center [1076, 196] width 59 height 11
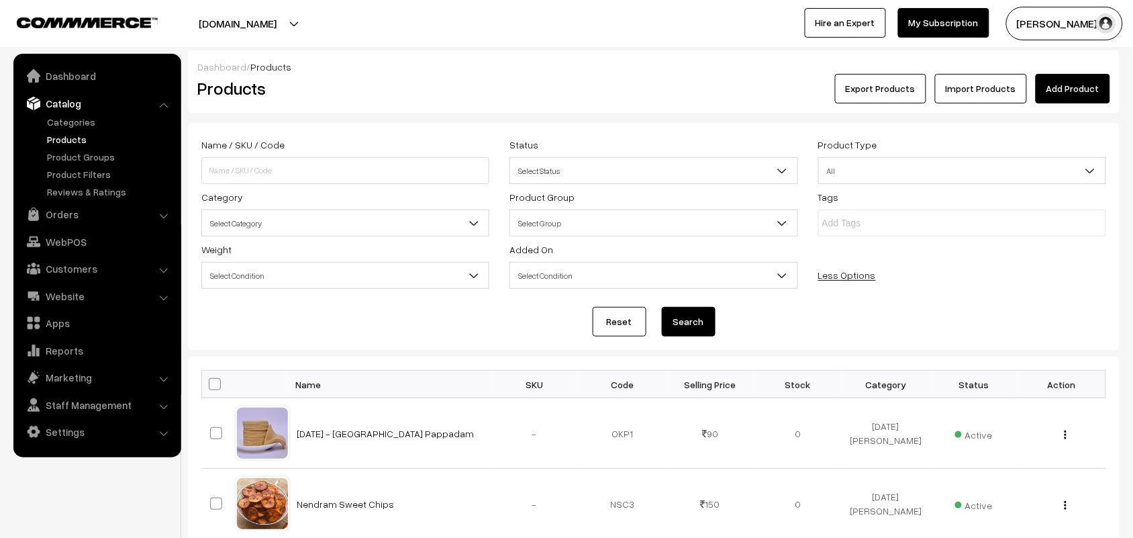
click at [268, 220] on span "Select Category" at bounding box center [345, 222] width 287 height 23
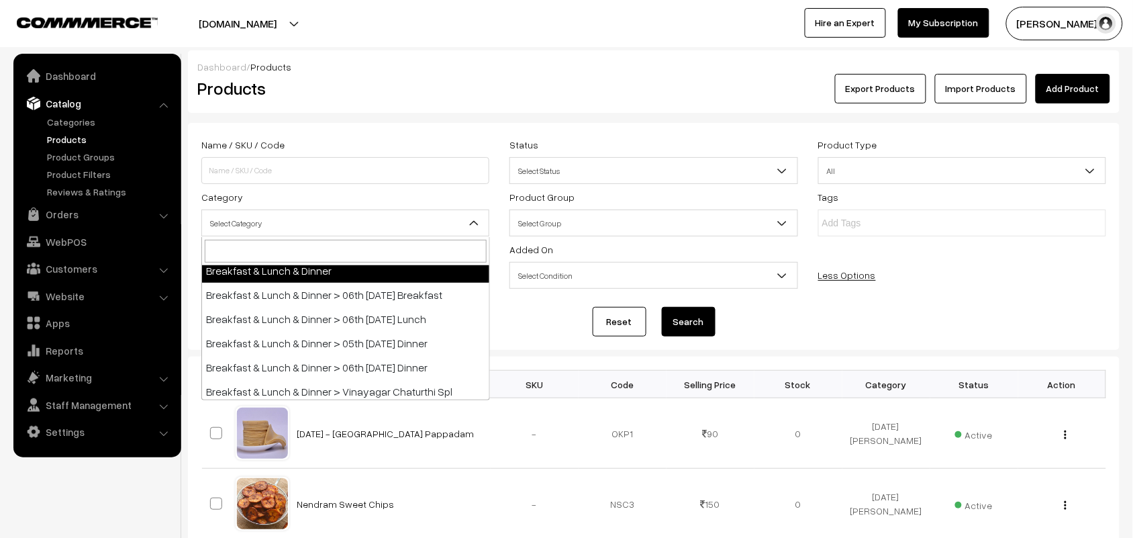
scroll to position [84, 0]
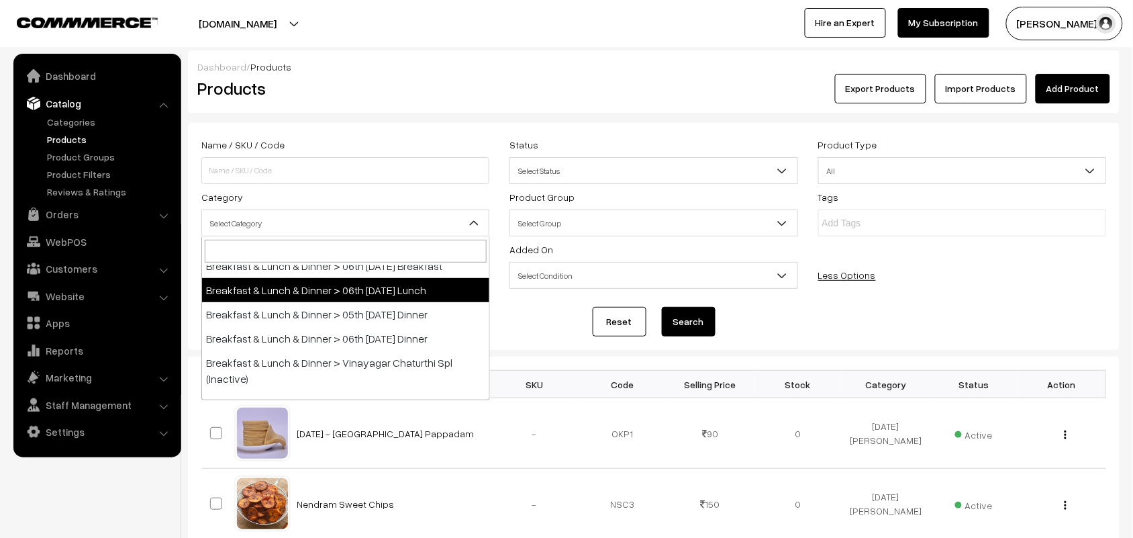
select select "95"
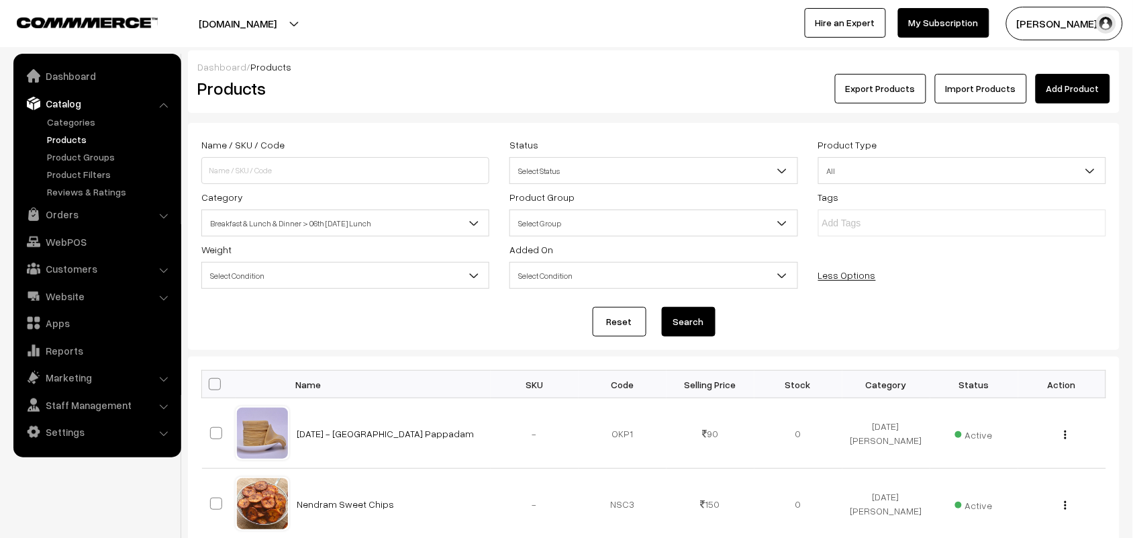
click at [673, 326] on button "Search" at bounding box center [689, 322] width 54 height 30
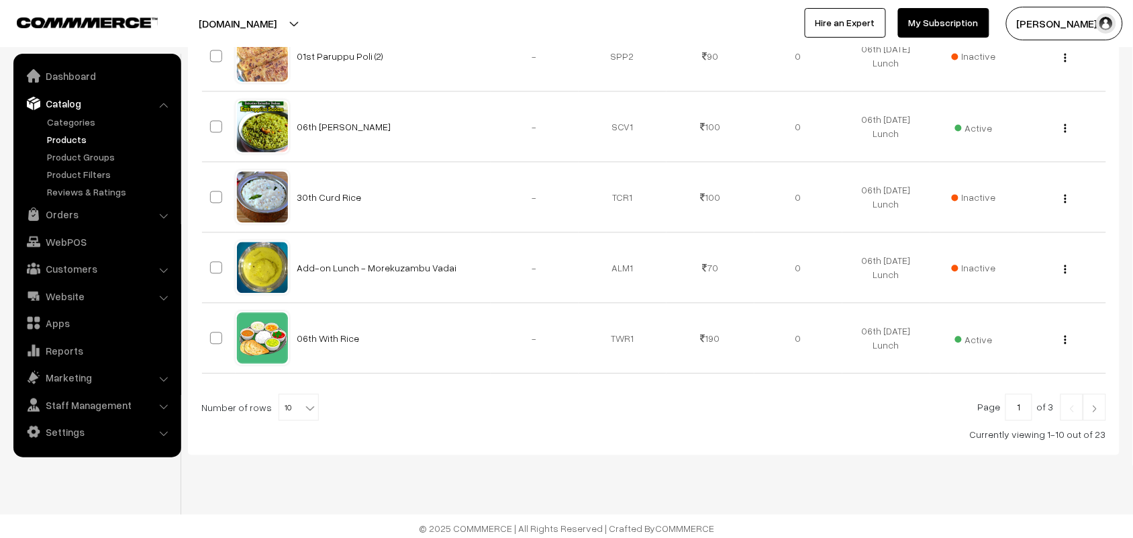
scroll to position [737, 0]
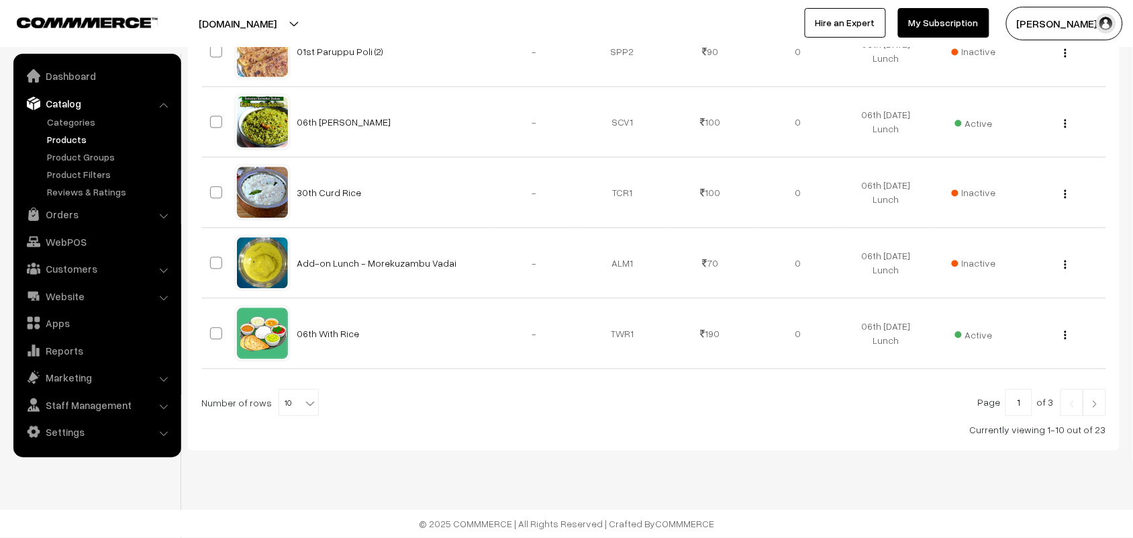
click at [303, 406] on b at bounding box center [309, 403] width 13 height 13
select select "70"
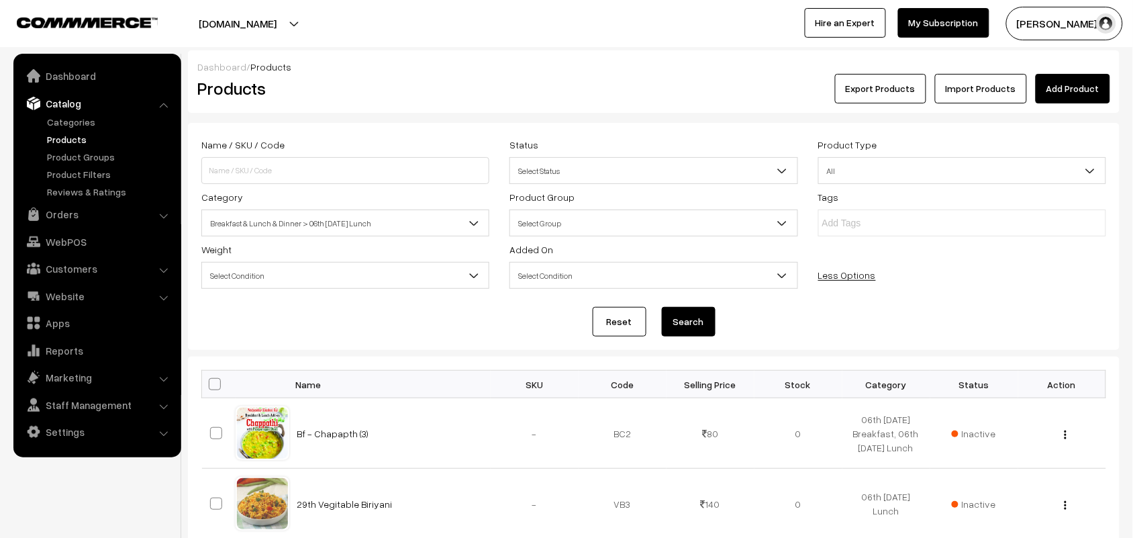
click at [209, 385] on span at bounding box center [215, 384] width 12 height 12
click at [208, 385] on input "checkbox" at bounding box center [206, 383] width 9 height 9
checkbox input "true"
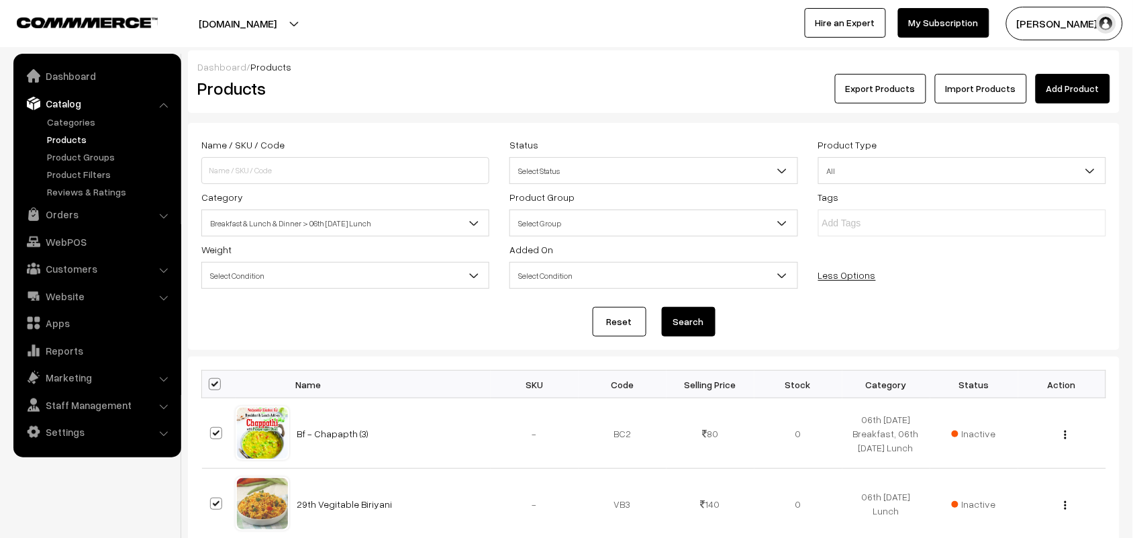
checkbox input "true"
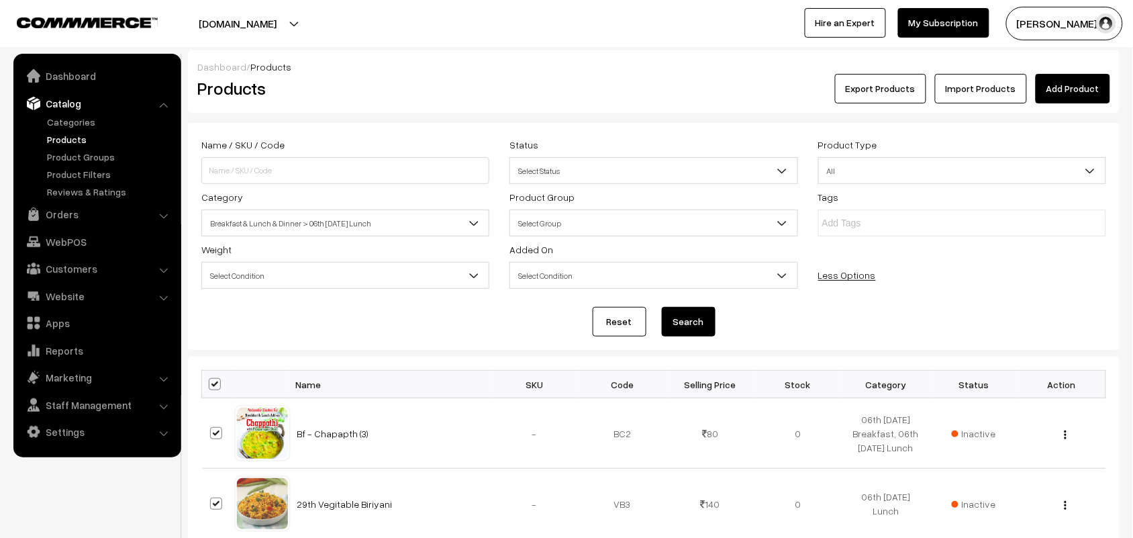
checkbox input "true"
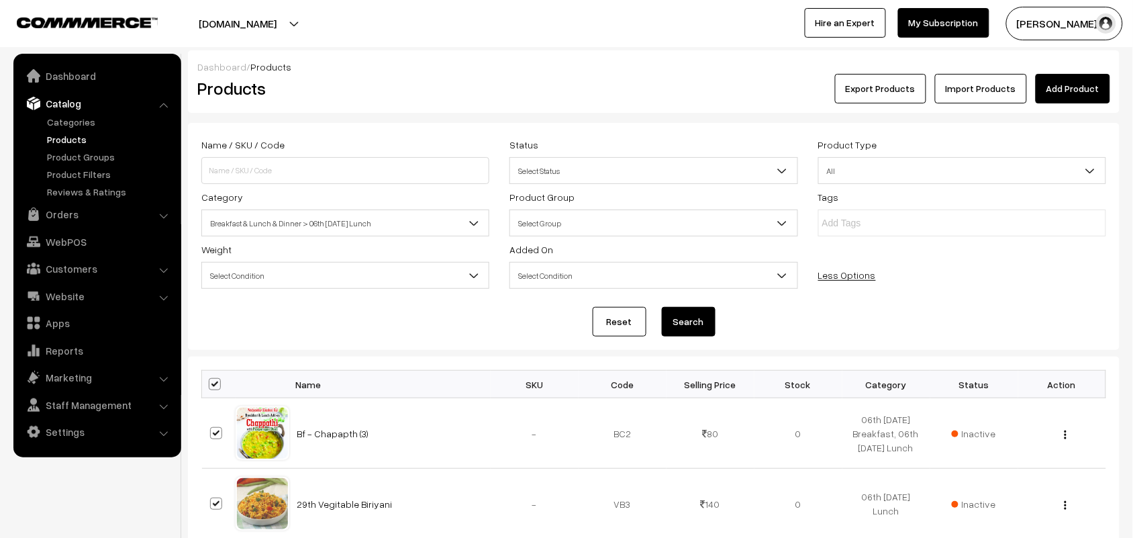
checkbox input "true"
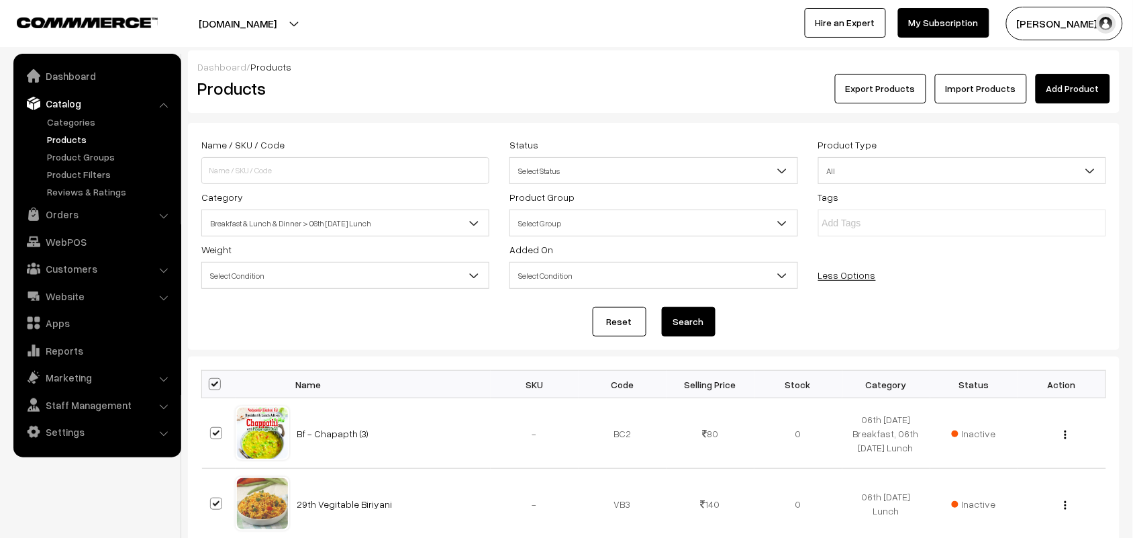
checkbox input "true"
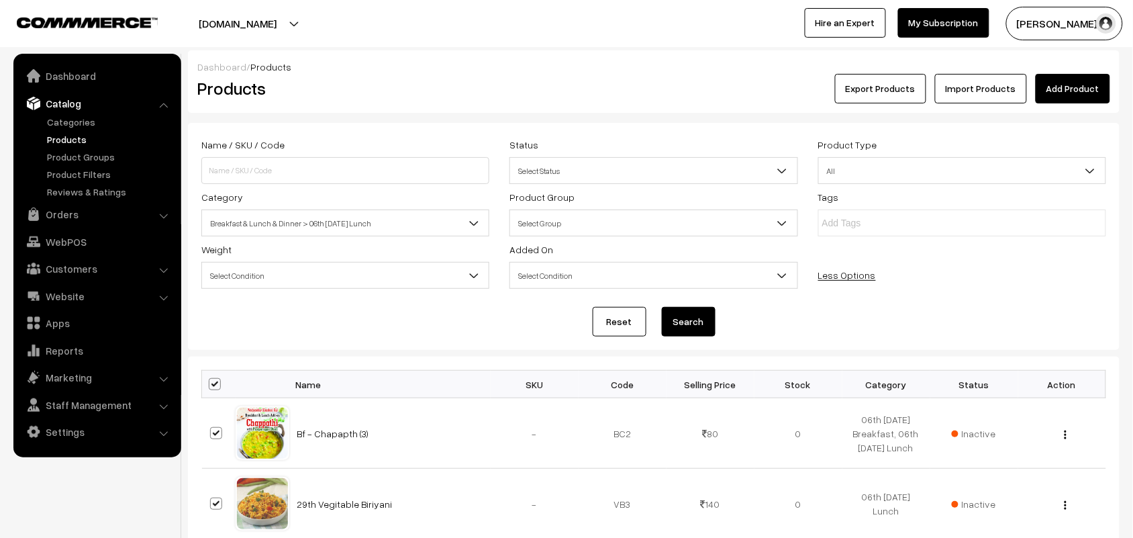
checkbox input "true"
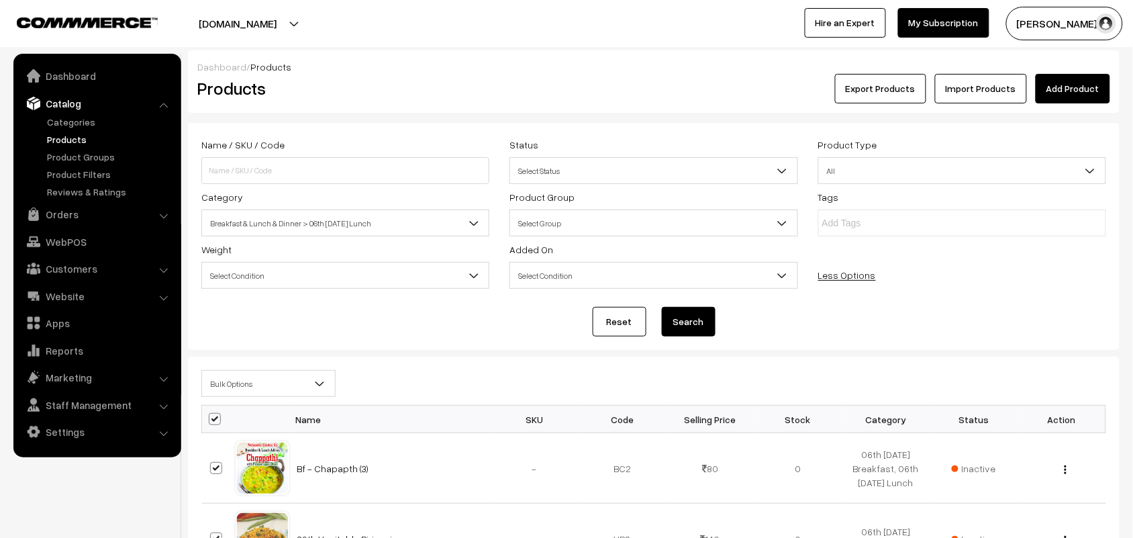
click at [242, 386] on span "Bulk Options" at bounding box center [268, 383] width 133 height 23
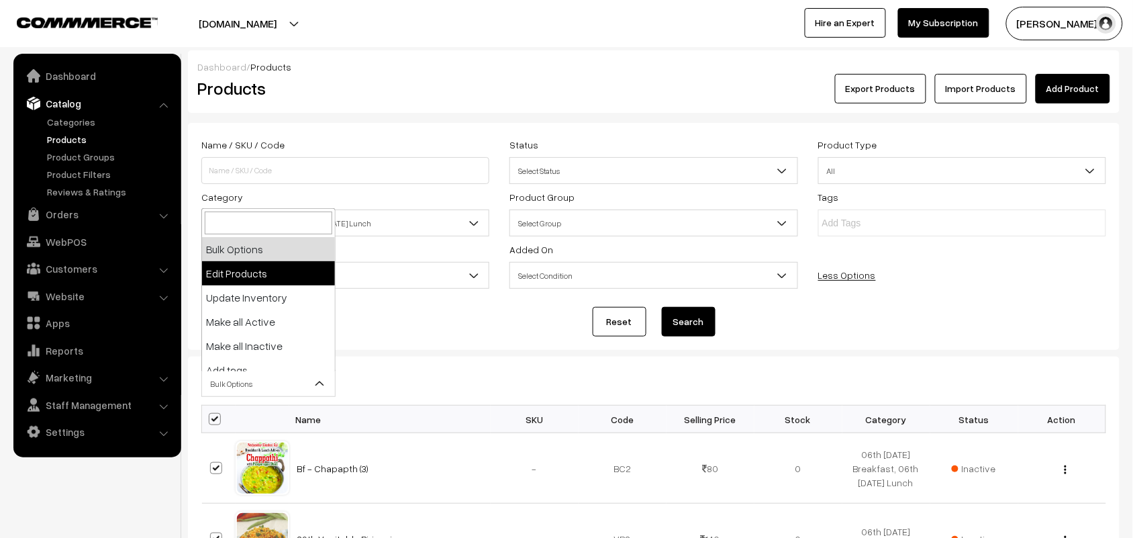
select select "editProduct"
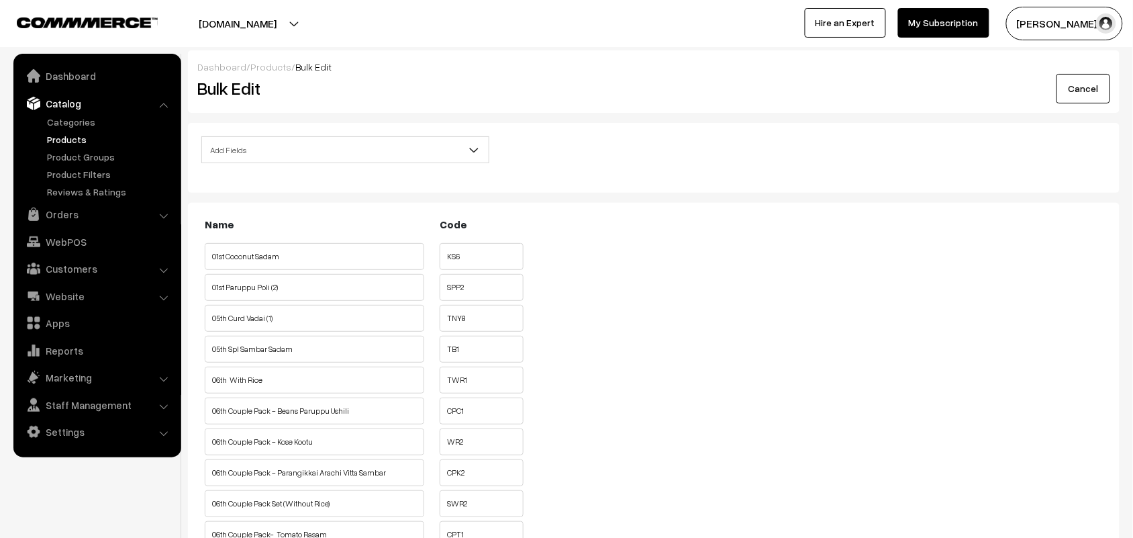
click at [311, 132] on div "Add Fields Product Name Product Sort Order Category Tags SKU Weight Selling Pri…" at bounding box center [654, 158] width 932 height 70
click at [333, 143] on span "Add Fields" at bounding box center [345, 149] width 287 height 23
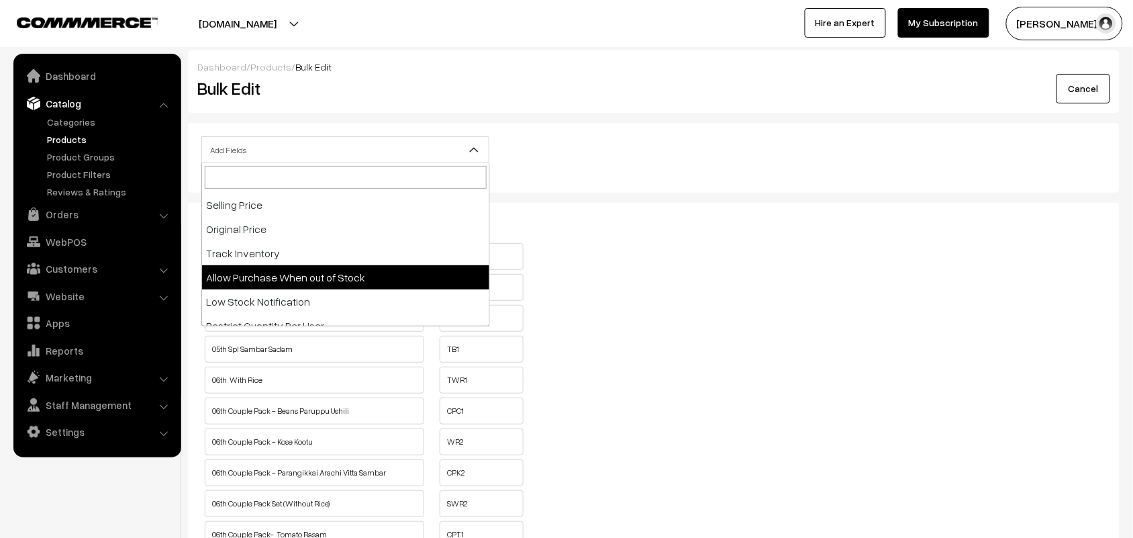
select select "allow-purchase"
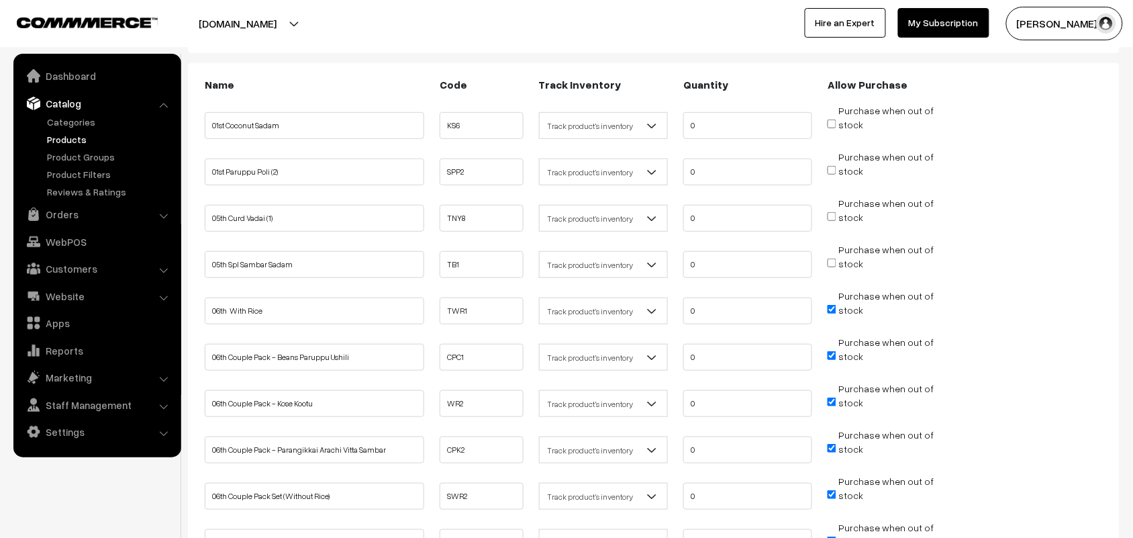
scroll to position [168, 0]
click at [831, 305] on input "Purchase when out of stock" at bounding box center [832, 309] width 9 height 9
checkbox input "false"
click at [832, 351] on input "Purchase when out of stock" at bounding box center [832, 355] width 9 height 9
checkbox input "false"
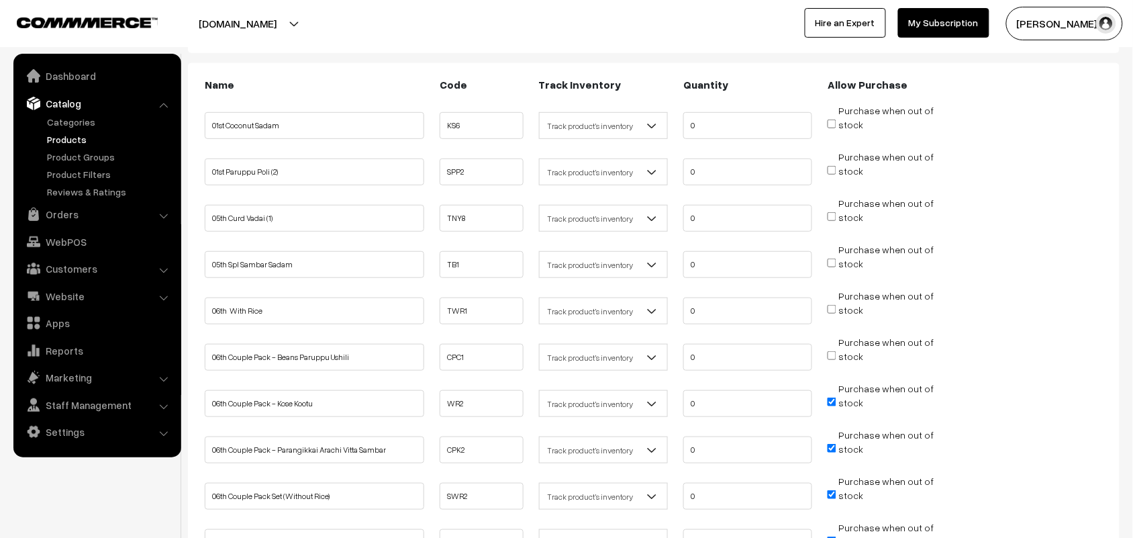
click at [837, 397] on span "Purchase when out of stock" at bounding box center [881, 401] width 106 height 13
click at [834, 444] on input "Purchase when out of stock" at bounding box center [832, 448] width 9 height 9
checkbox input "false"
click at [834, 401] on input "Purchase when out of stock" at bounding box center [832, 401] width 9 height 9
checkbox input "false"
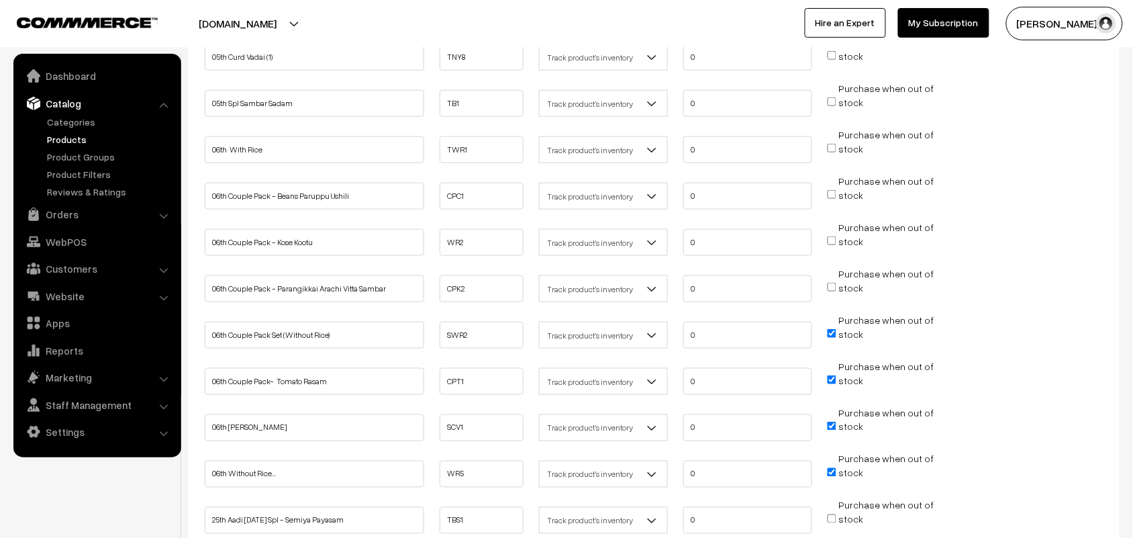
scroll to position [336, 0]
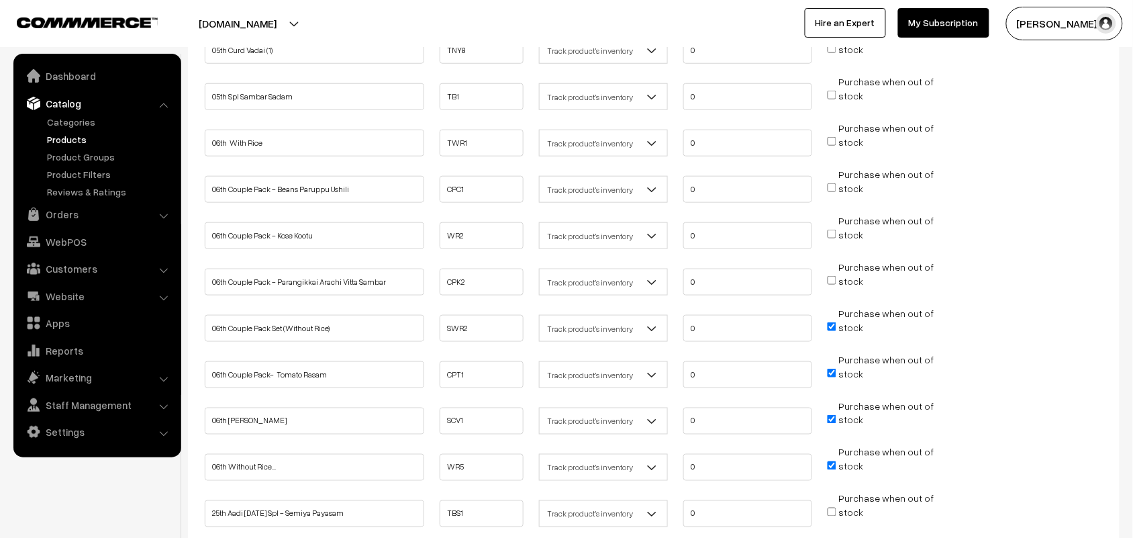
click at [836, 320] on span "Purchase when out of stock" at bounding box center [881, 326] width 106 height 13
click at [834, 322] on input "Purchase when out of stock" at bounding box center [832, 326] width 9 height 9
checkbox input "false"
click at [830, 369] on input "Purchase when out of stock" at bounding box center [832, 373] width 9 height 9
checkbox input "false"
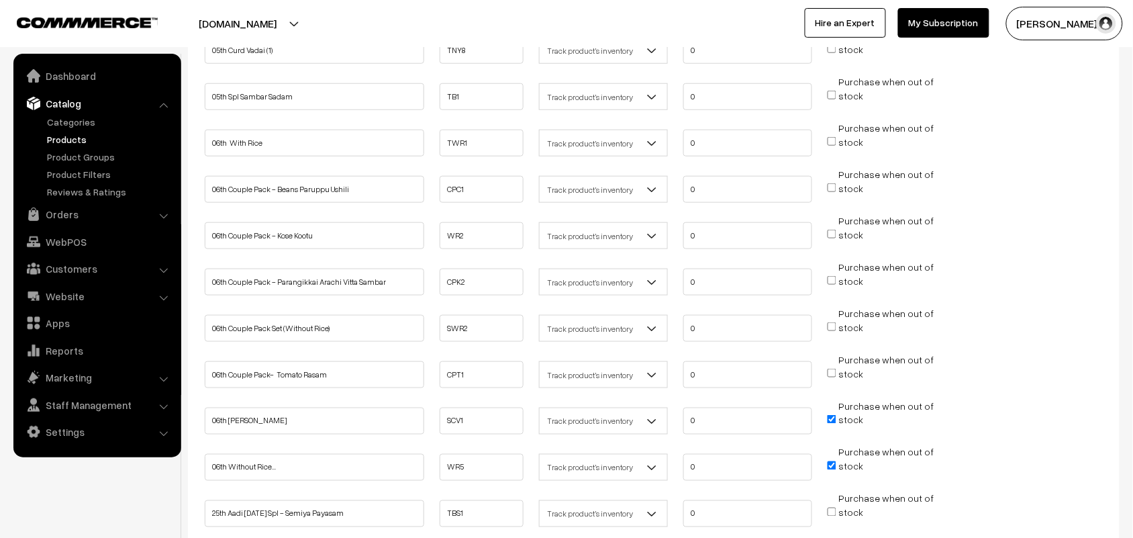
click at [829, 415] on input "Purchase when out of stock" at bounding box center [832, 419] width 9 height 9
checkbox input "false"
click at [832, 461] on input "Purchase when out of stock" at bounding box center [832, 465] width 9 height 9
checkbox input "false"
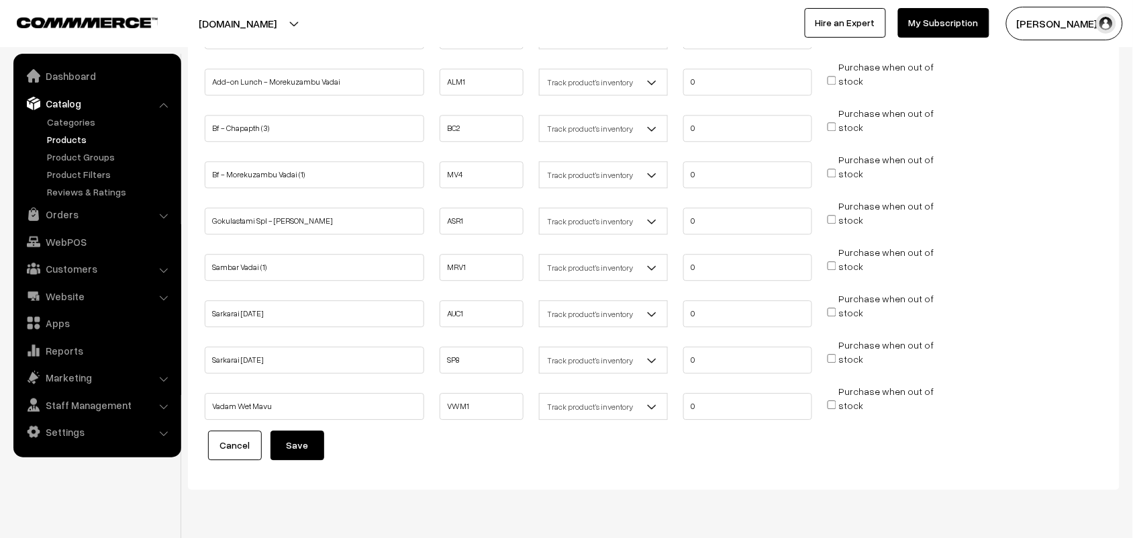
scroll to position [930, 0]
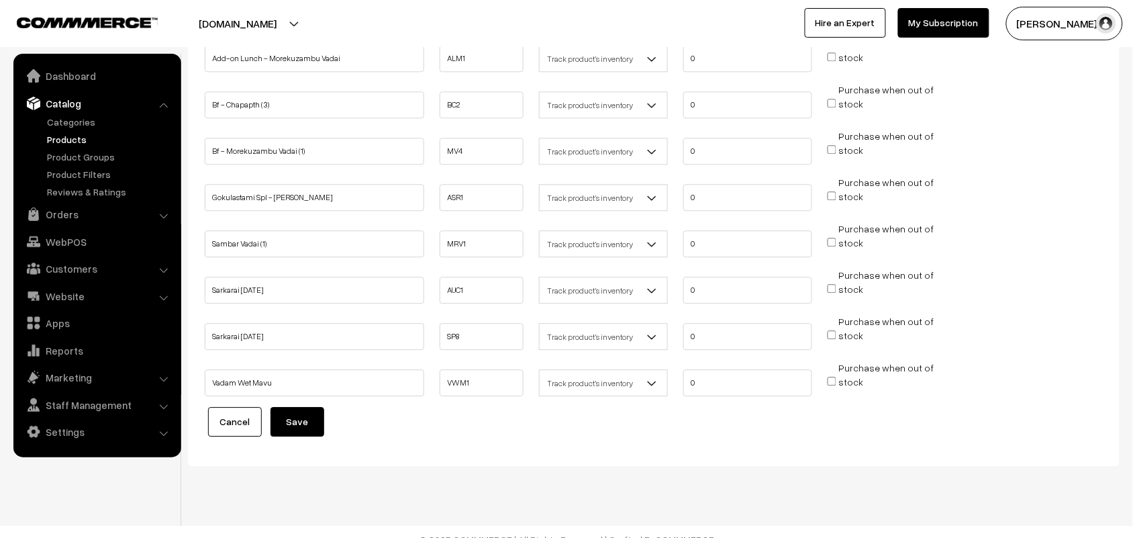
click at [299, 407] on button "Save" at bounding box center [298, 422] width 54 height 30
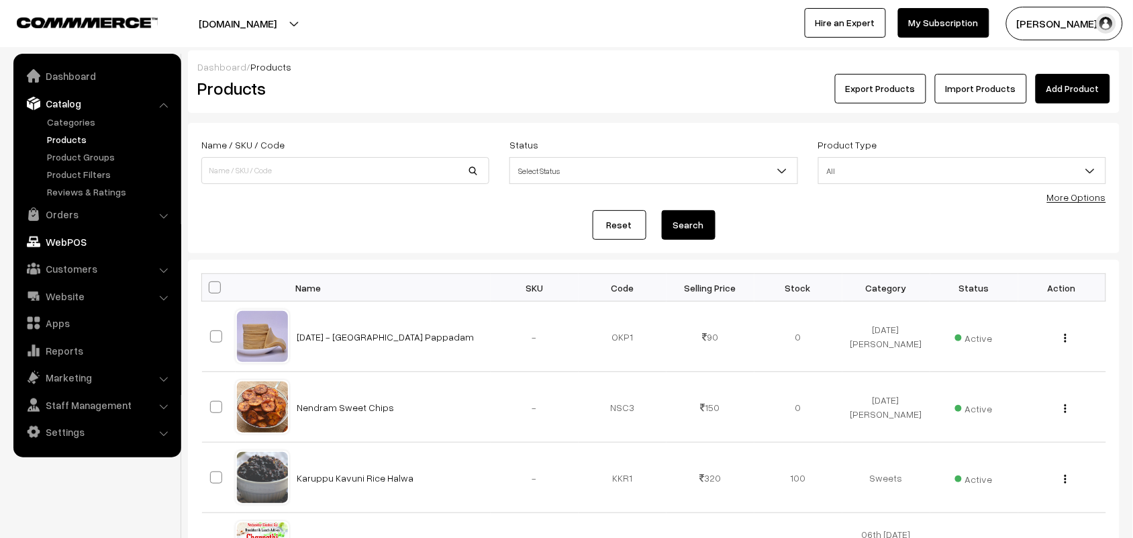
click at [67, 207] on link "Orders" at bounding box center [97, 214] width 160 height 24
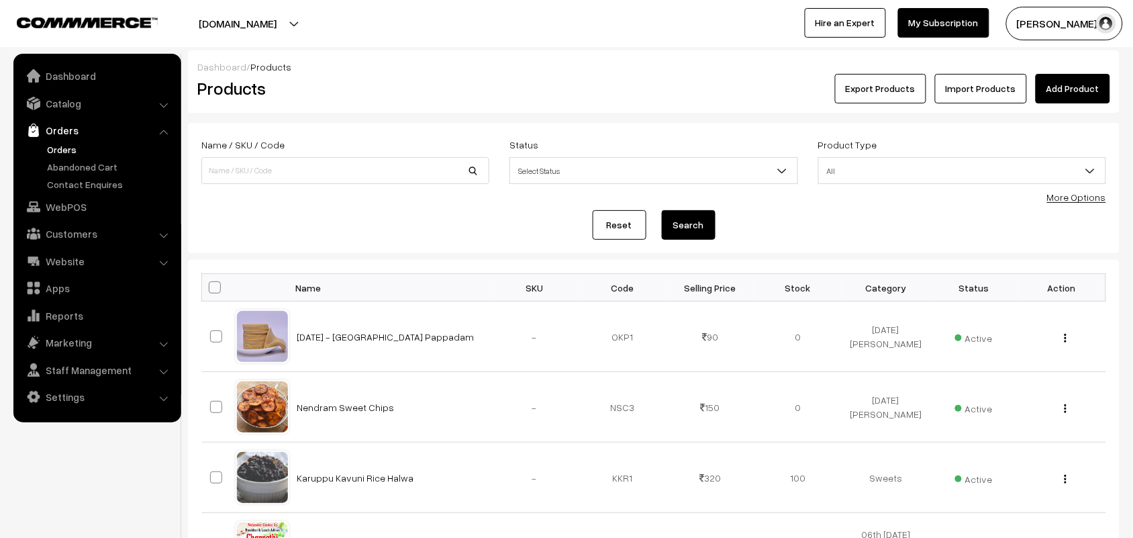
click at [64, 150] on link "Orders" at bounding box center [110, 149] width 133 height 14
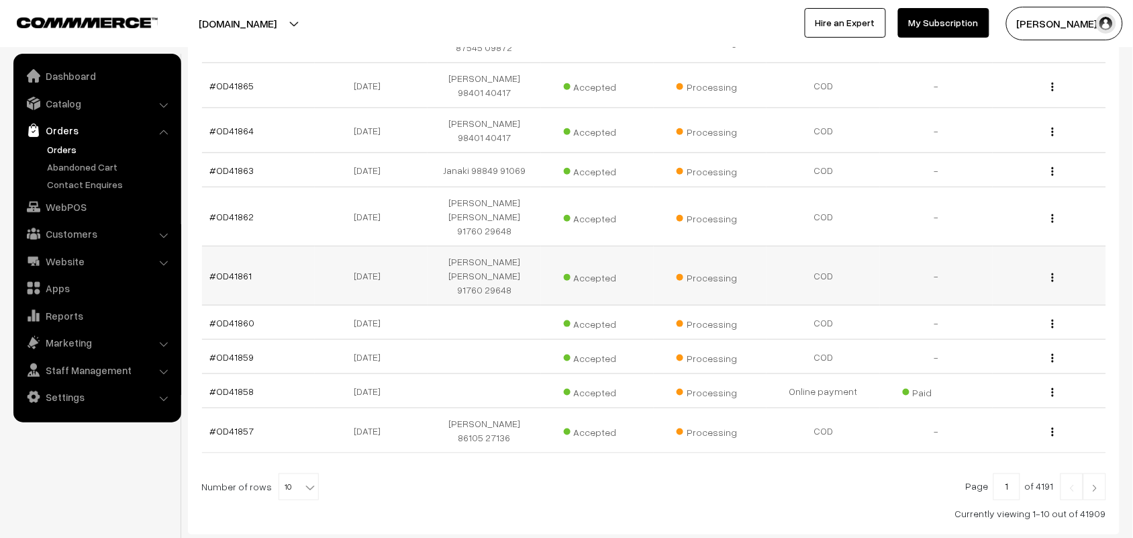
scroll to position [299, 0]
